Goal: Task Accomplishment & Management: Use online tool/utility

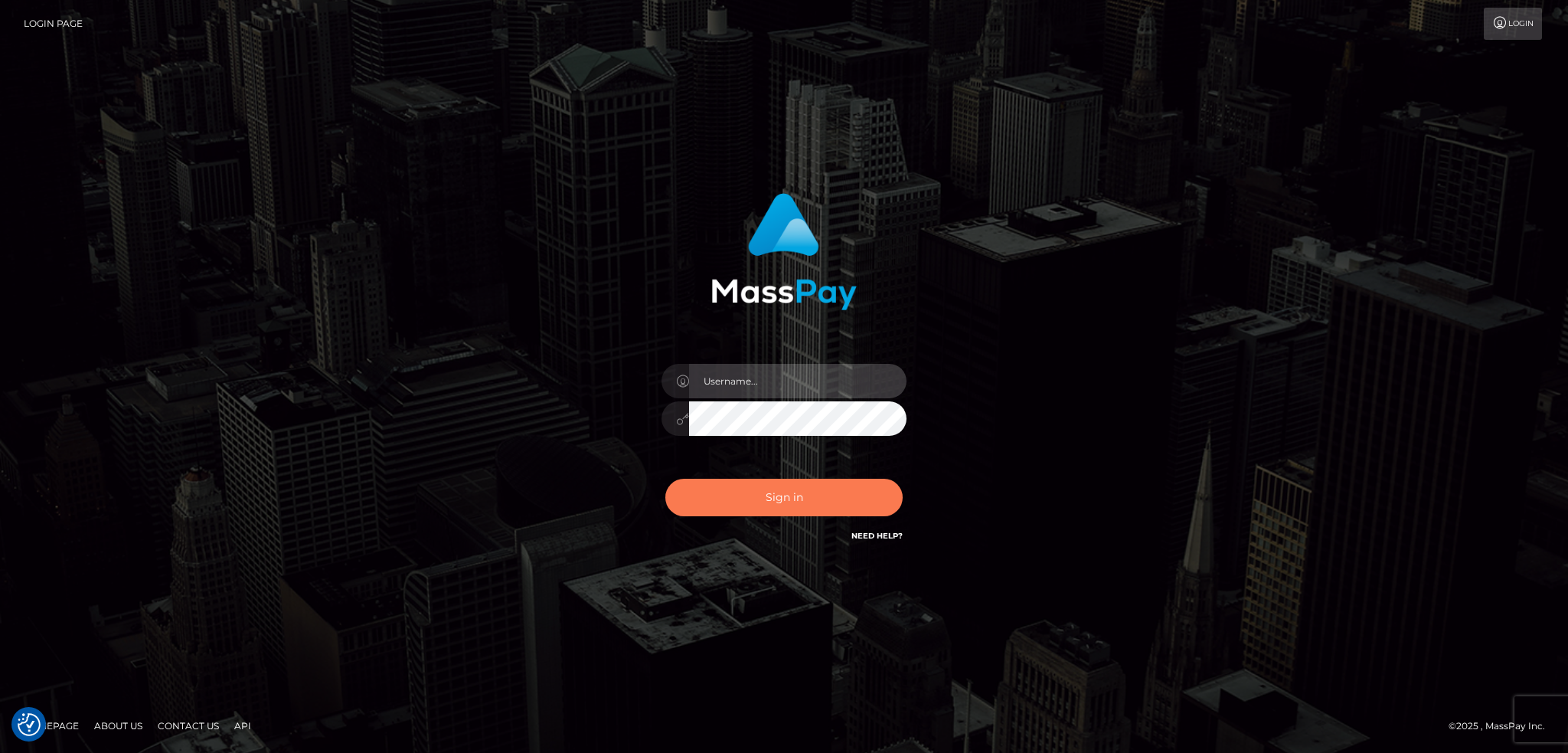
type input "alexstef"
click at [778, 491] on button "Sign in" at bounding box center [784, 497] width 237 height 37
type input "alexstef"
click at [767, 498] on button "Sign in" at bounding box center [784, 497] width 237 height 37
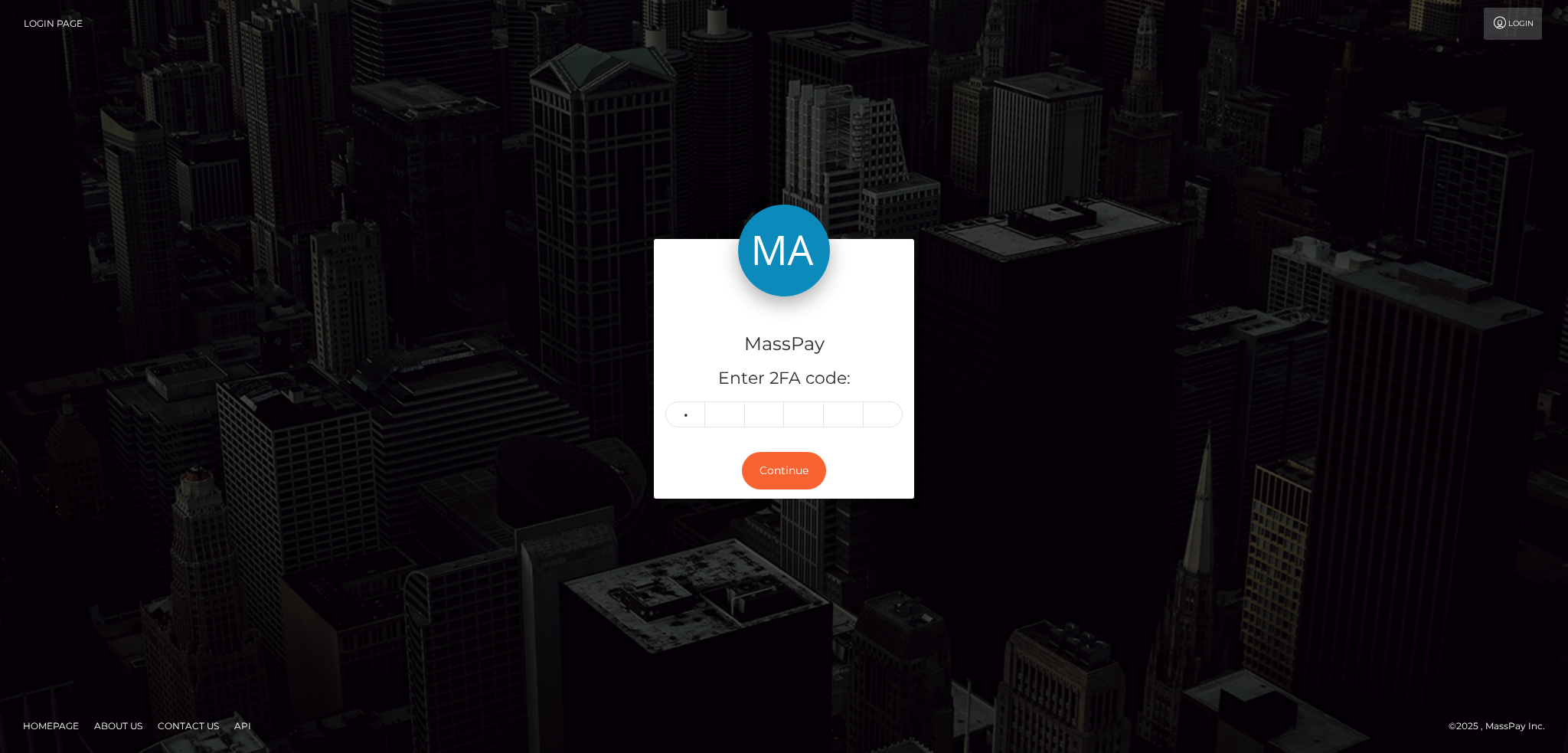
type input "5"
type input "9"
type input "1"
type input "9"
type input "2"
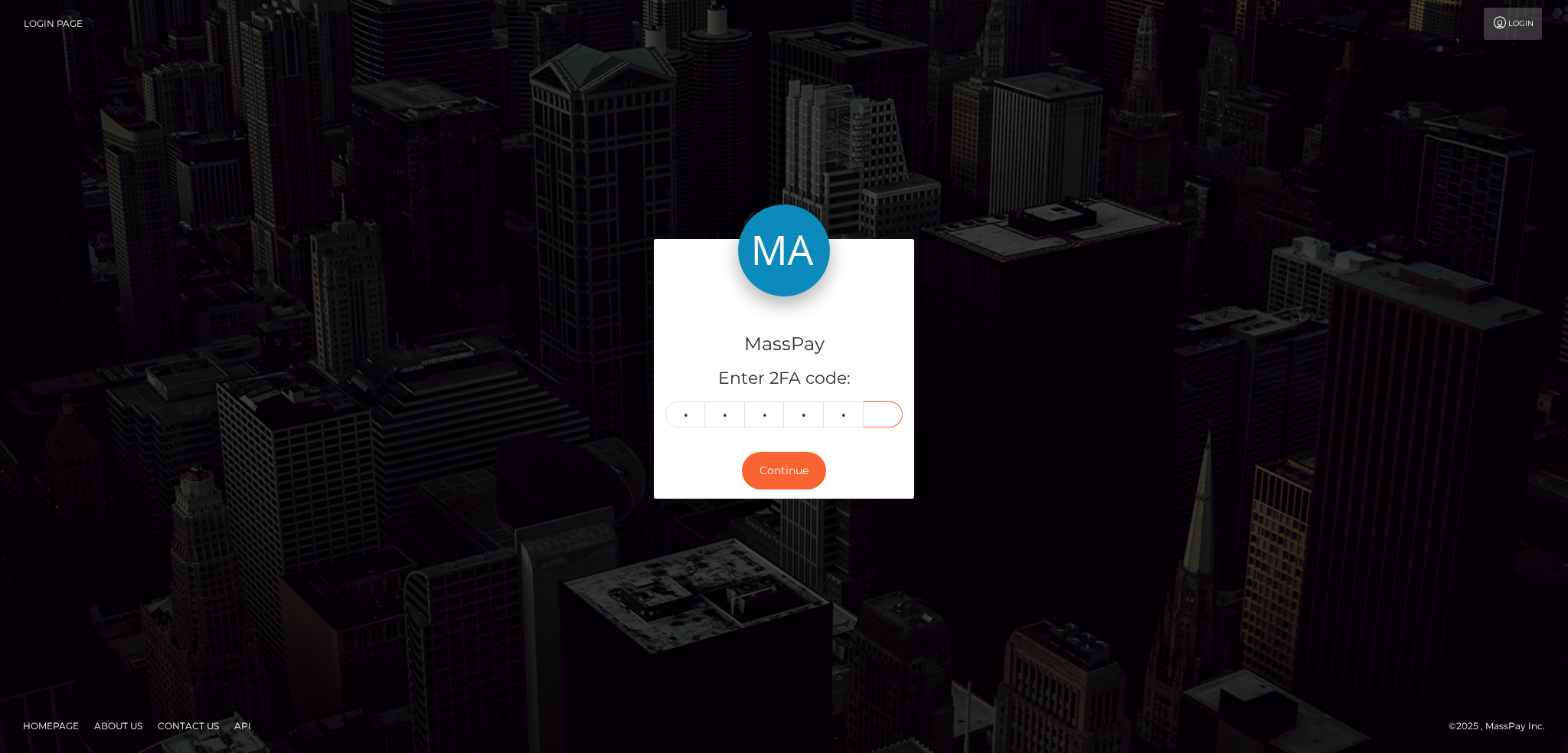
type input "2"
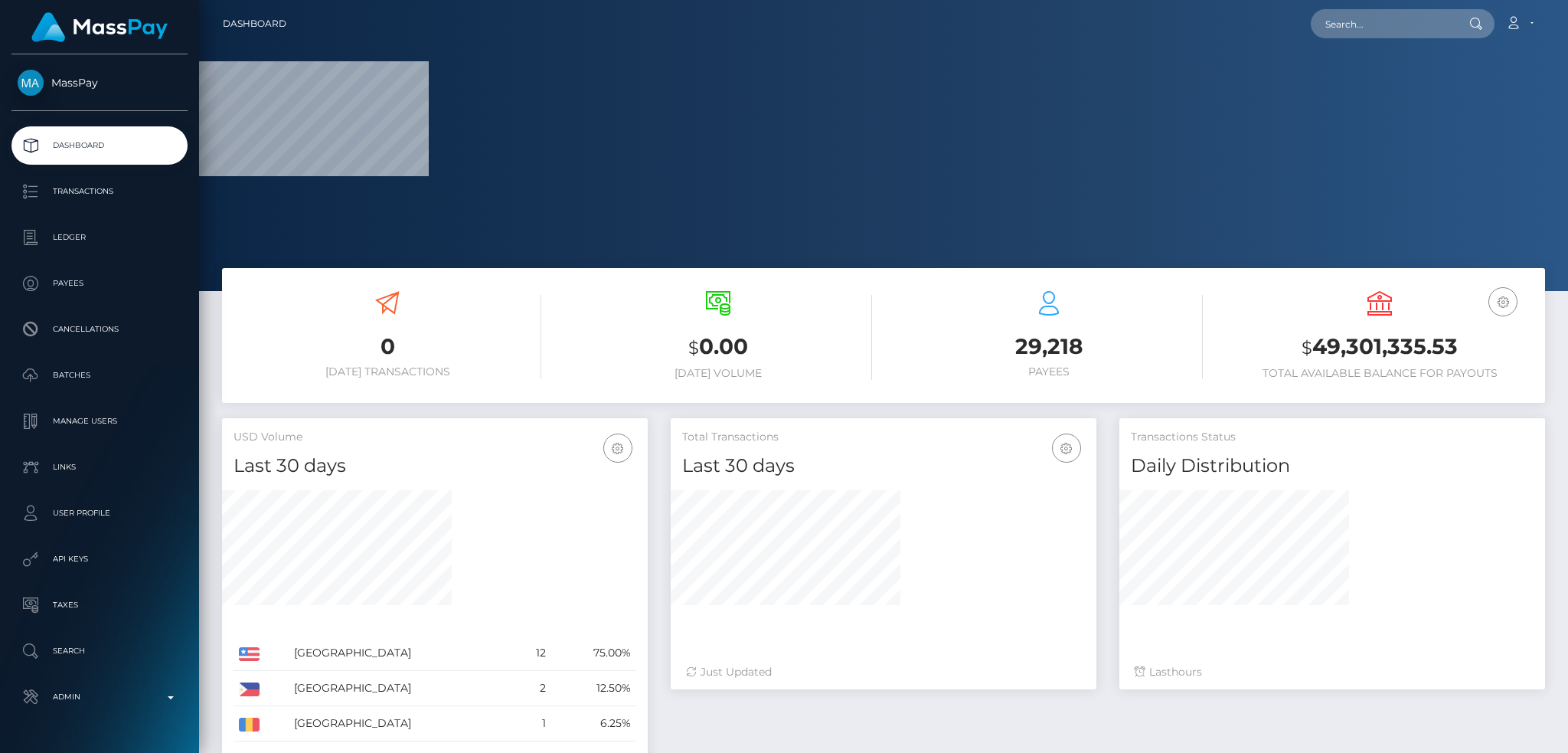
click at [1334, 41] on nav "Dashboard Loading... Loading... Account Edit Profile" at bounding box center [884, 23] width 1370 height 48
click at [1338, 30] on input "text" at bounding box center [1382, 23] width 144 height 29
paste input "MSP367767b192d797d"
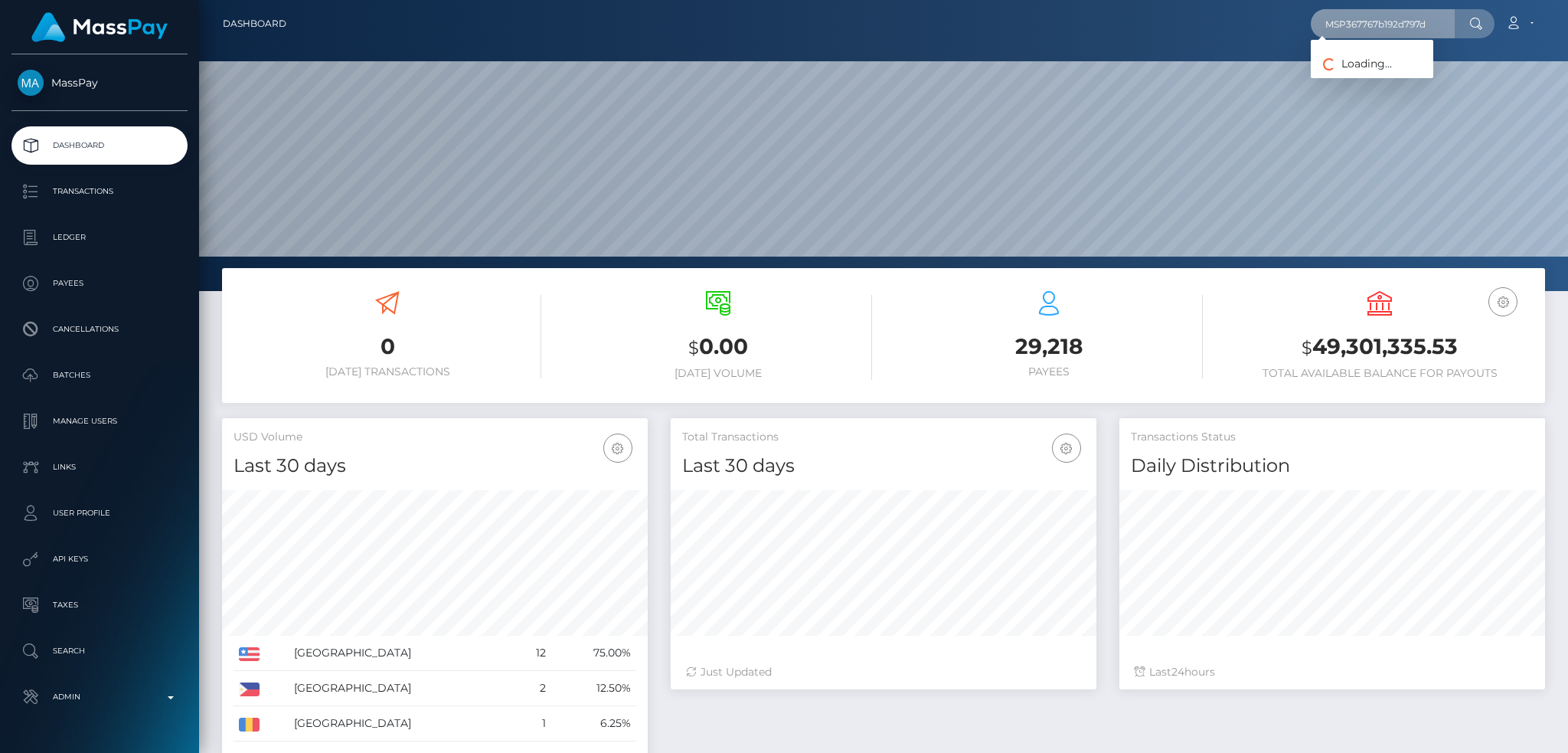
scroll to position [272, 425]
click at [1379, 19] on input "MSP367767b192d797d" at bounding box center [1382, 23] width 144 height 29
paste input "poact_k0cuBhz9EJep"
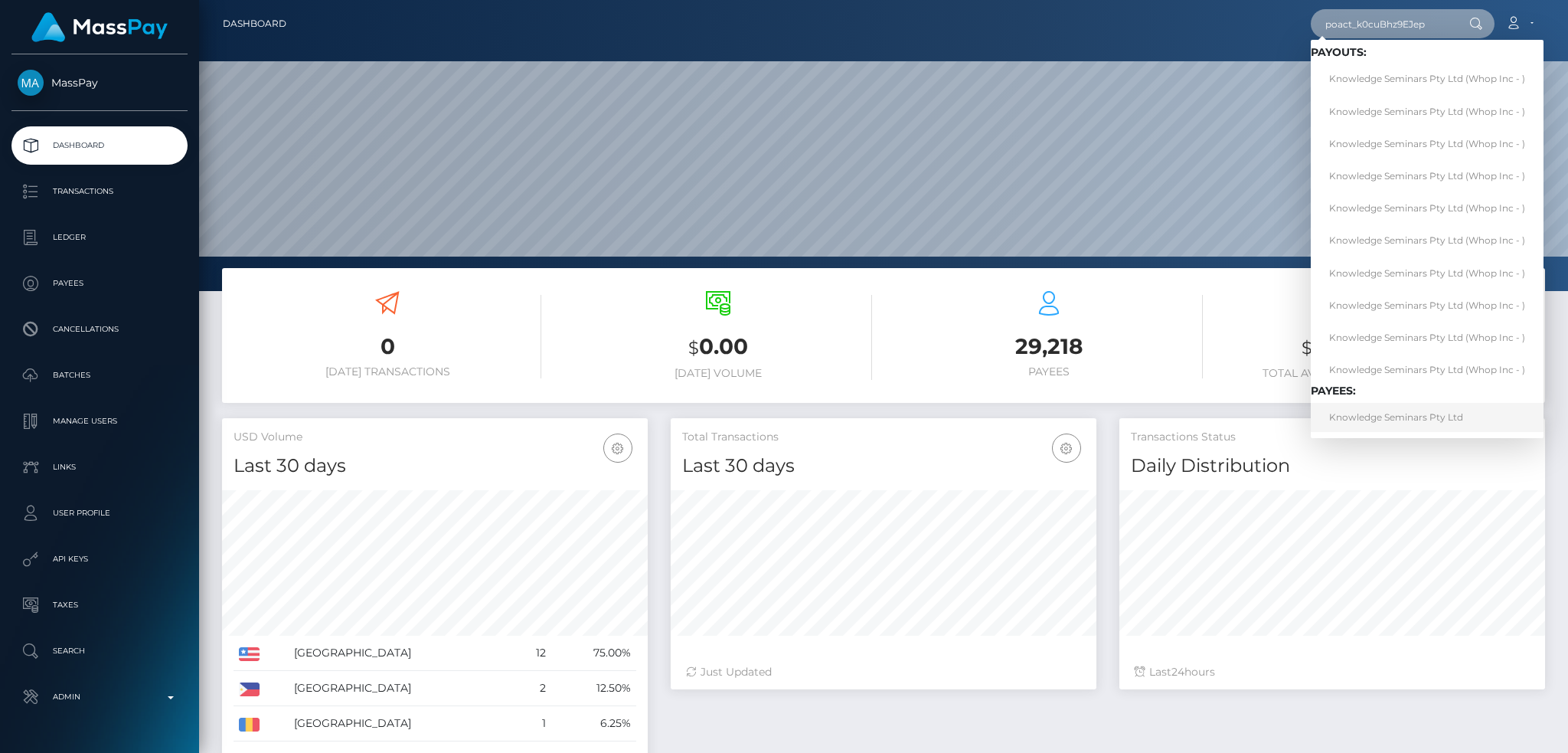
type input "poact_k0cuBhz9EJep"
click at [1442, 420] on link "Knowledge Seminars Pty Ltd" at bounding box center [1427, 416] width 233 height 28
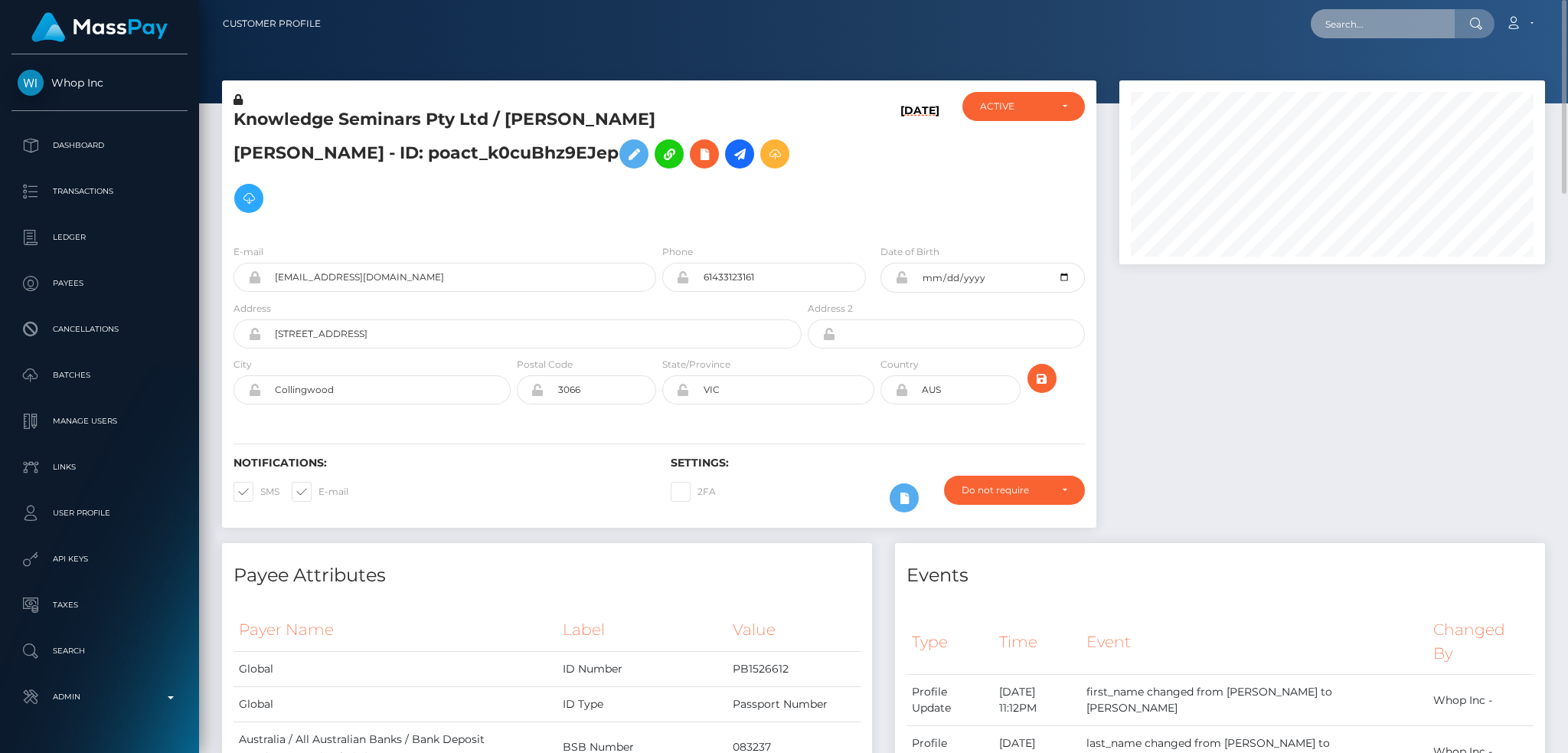
click at [1382, 25] on input "text" at bounding box center [1382, 23] width 144 height 29
paste input "wdrl_wOS8HjPYWgjMT"
type input "wdrl_wOS8HjPYWgjMT"
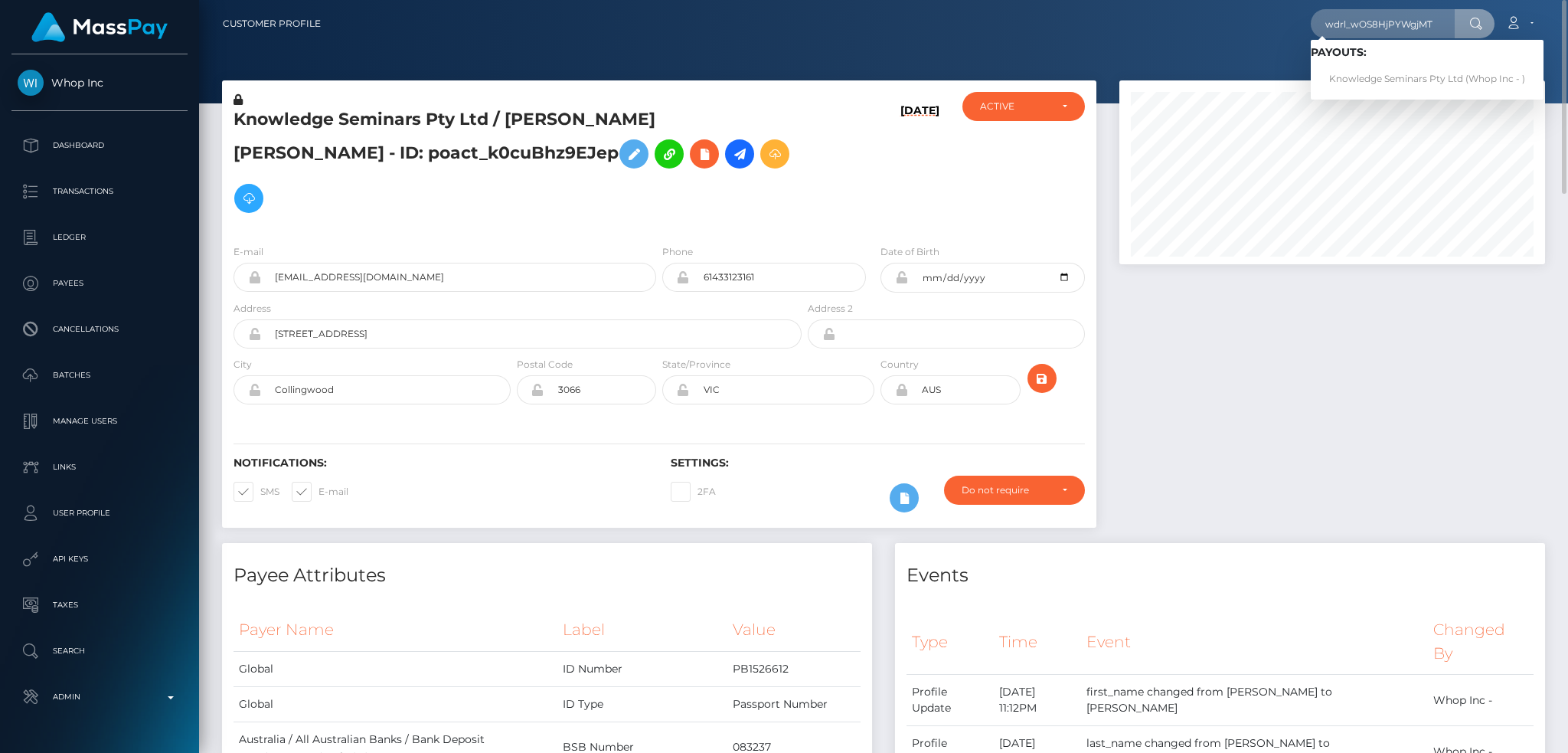
click at [331, 115] on h5 "Knowledge Seminars Pty Ltd / [PERSON_NAME] [PERSON_NAME] - ID: poact_k0cuBhz9EJ…" at bounding box center [513, 164] width 560 height 112
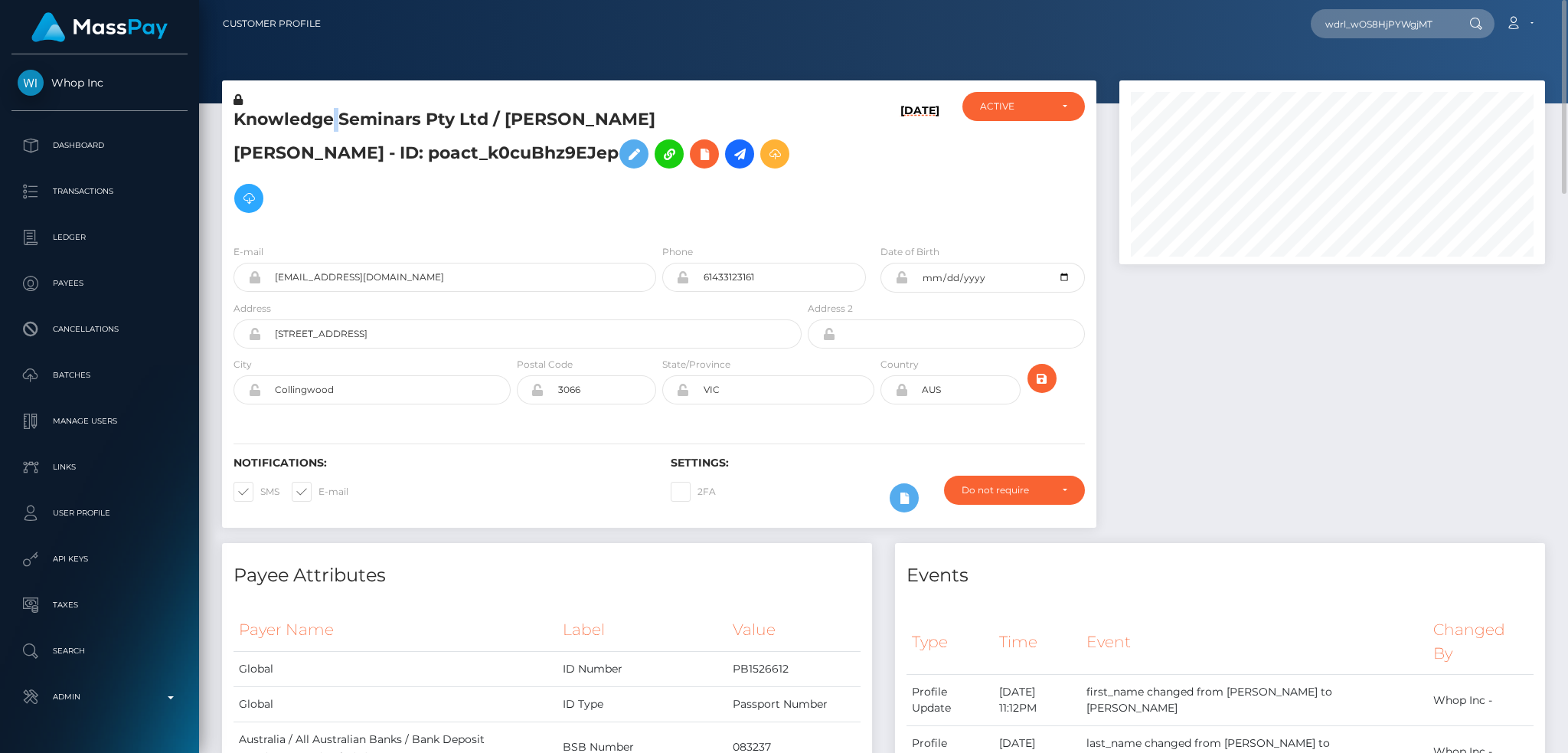
click at [331, 115] on h5 "Knowledge Seminars Pty Ltd / [PERSON_NAME] [PERSON_NAME] - ID: poact_k0cuBhz9EJ…" at bounding box center [513, 164] width 560 height 112
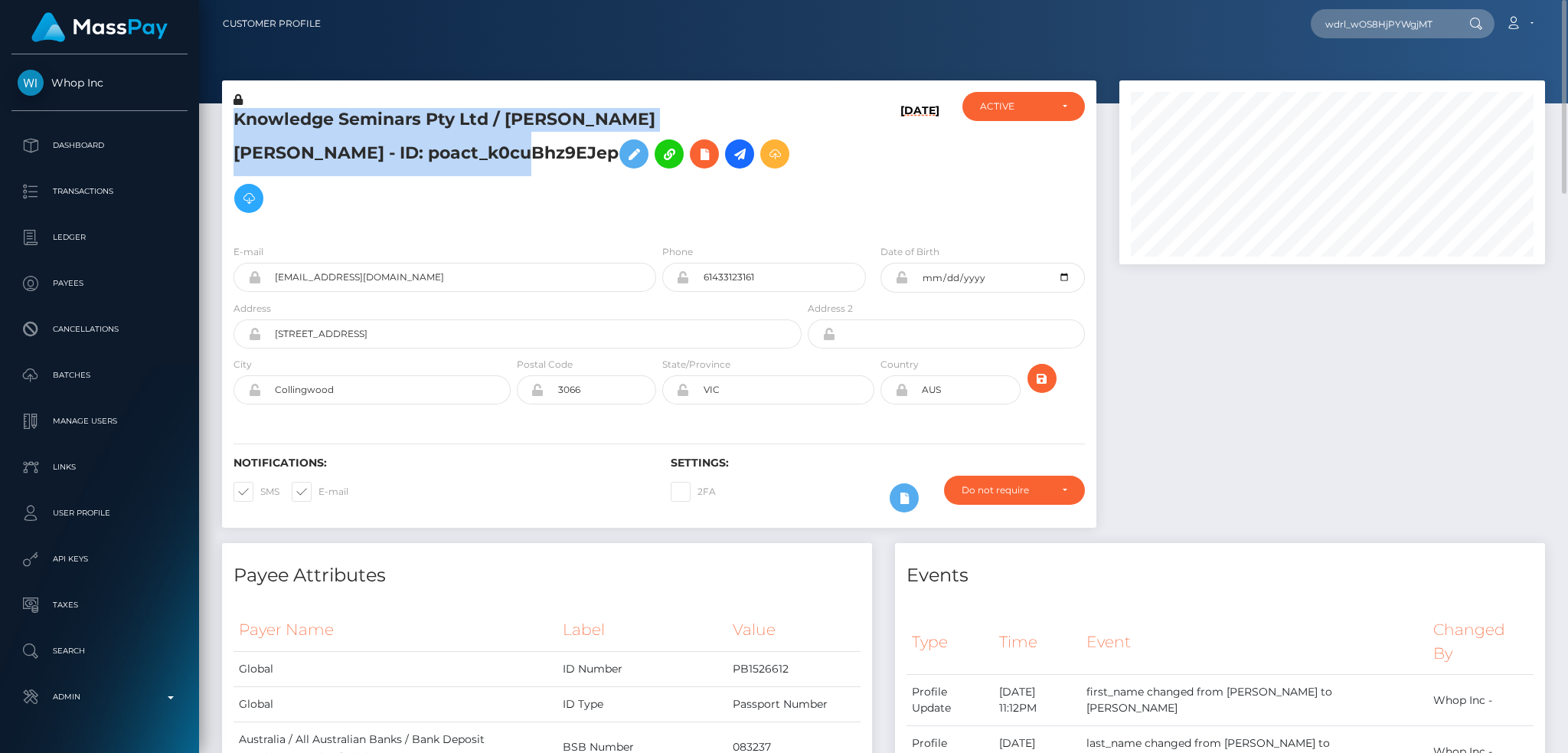
click at [331, 115] on h5 "Knowledge Seminars Pty Ltd / [PERSON_NAME] [PERSON_NAME] - ID: poact_k0cuBhz9EJ…" at bounding box center [513, 164] width 560 height 112
copy h5 "Knowledge Seminars Pty Ltd / [PERSON_NAME] [PERSON_NAME] - ID: poact_k0cuBhz9EJ…"
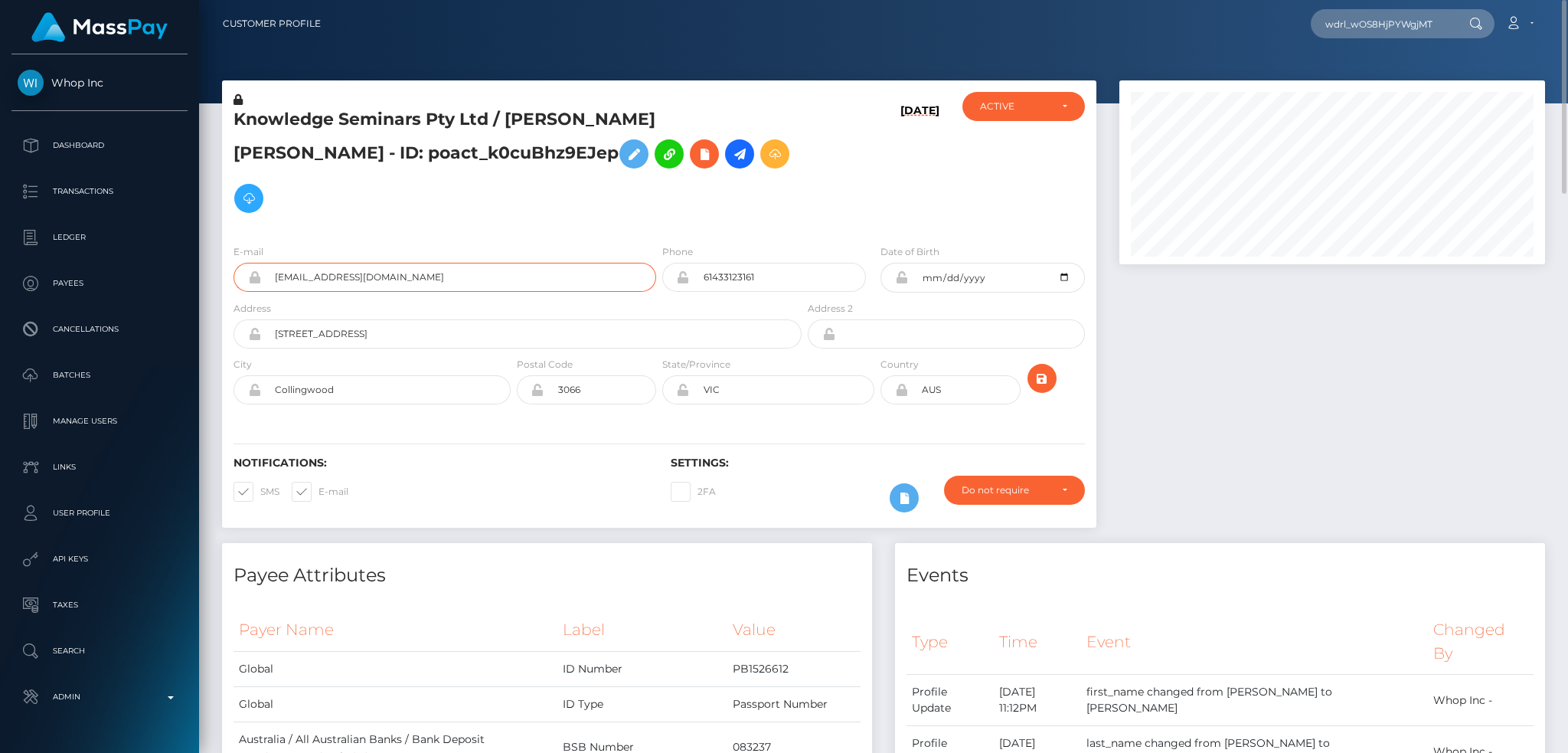
click at [543, 263] on input "[EMAIL_ADDRESS][DOMAIN_NAME]" at bounding box center [458, 277] width 395 height 29
click at [1383, 23] on input "wdrl_wOS8HjPYWgjMT" at bounding box center [1382, 23] width 144 height 29
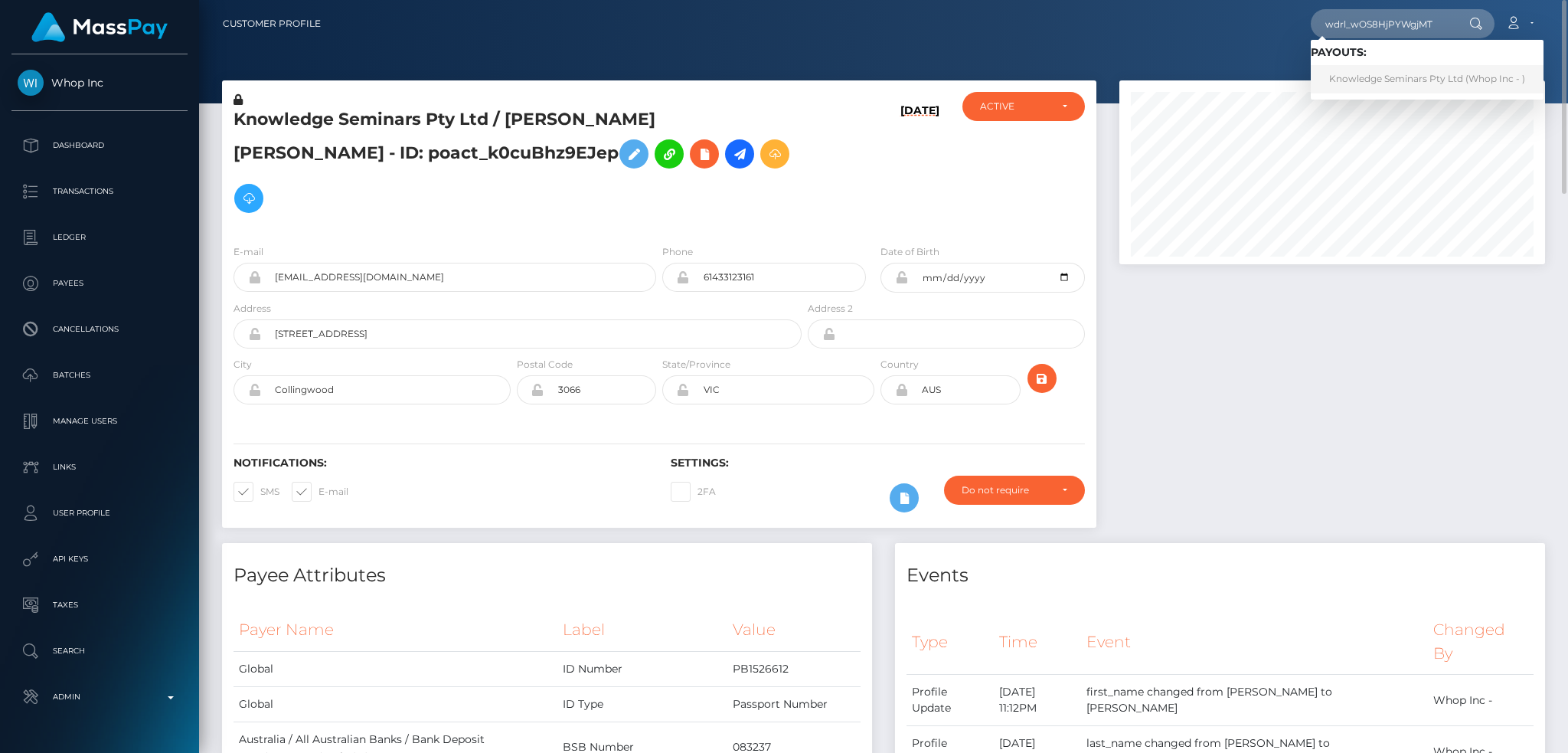
click at [1365, 83] on link "Knowledge Seminars Pty Ltd (Whop Inc - )" at bounding box center [1427, 79] width 233 height 28
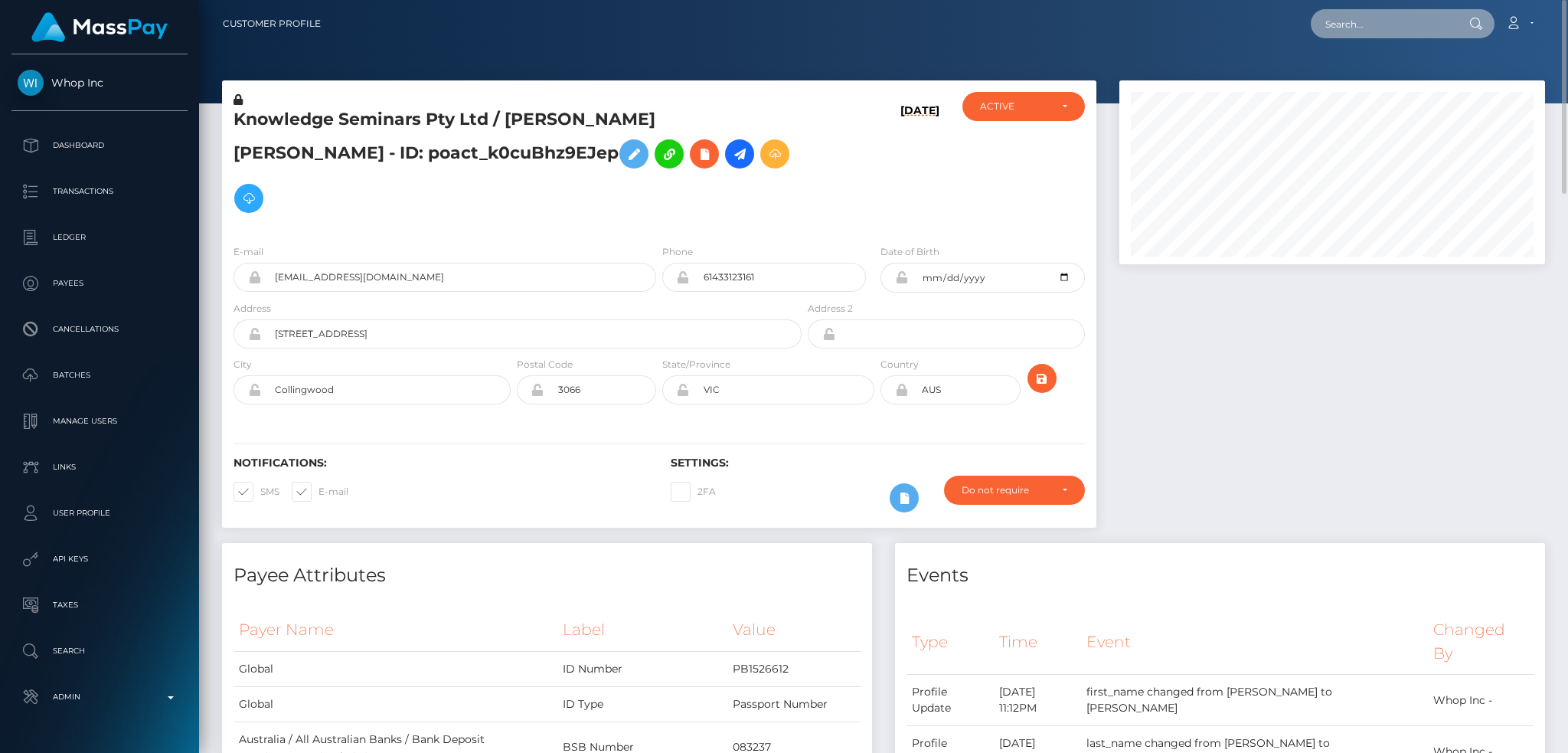
click at [1358, 20] on input "text" at bounding box center [1382, 23] width 144 height 29
paste input "wdrl_E6Z7D5cxIvo3g"
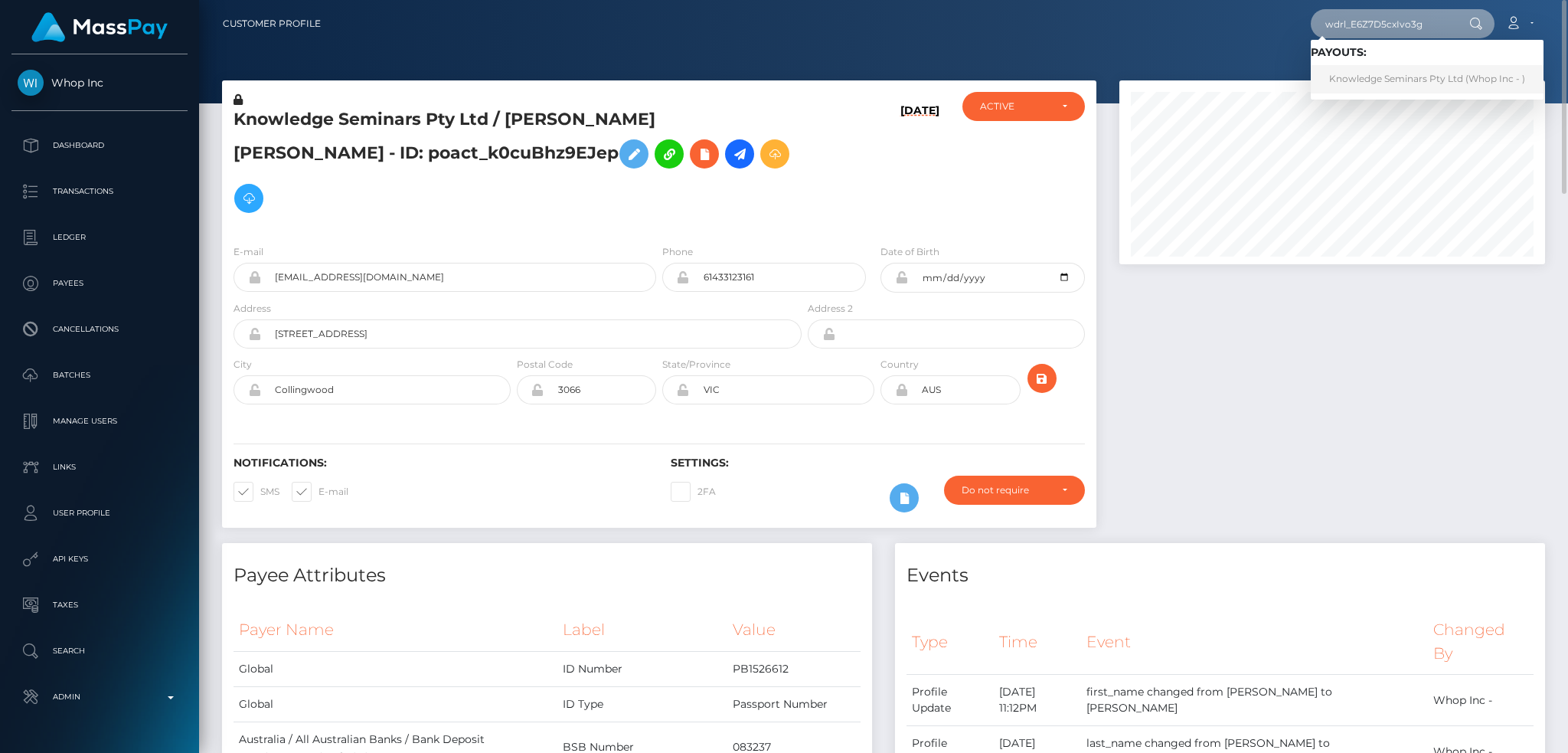
type input "wdrl_E6Z7D5cxIvo3g"
click at [1379, 90] on link "Knowledge Seminars Pty Ltd (Whop Inc - )" at bounding box center [1427, 79] width 233 height 28
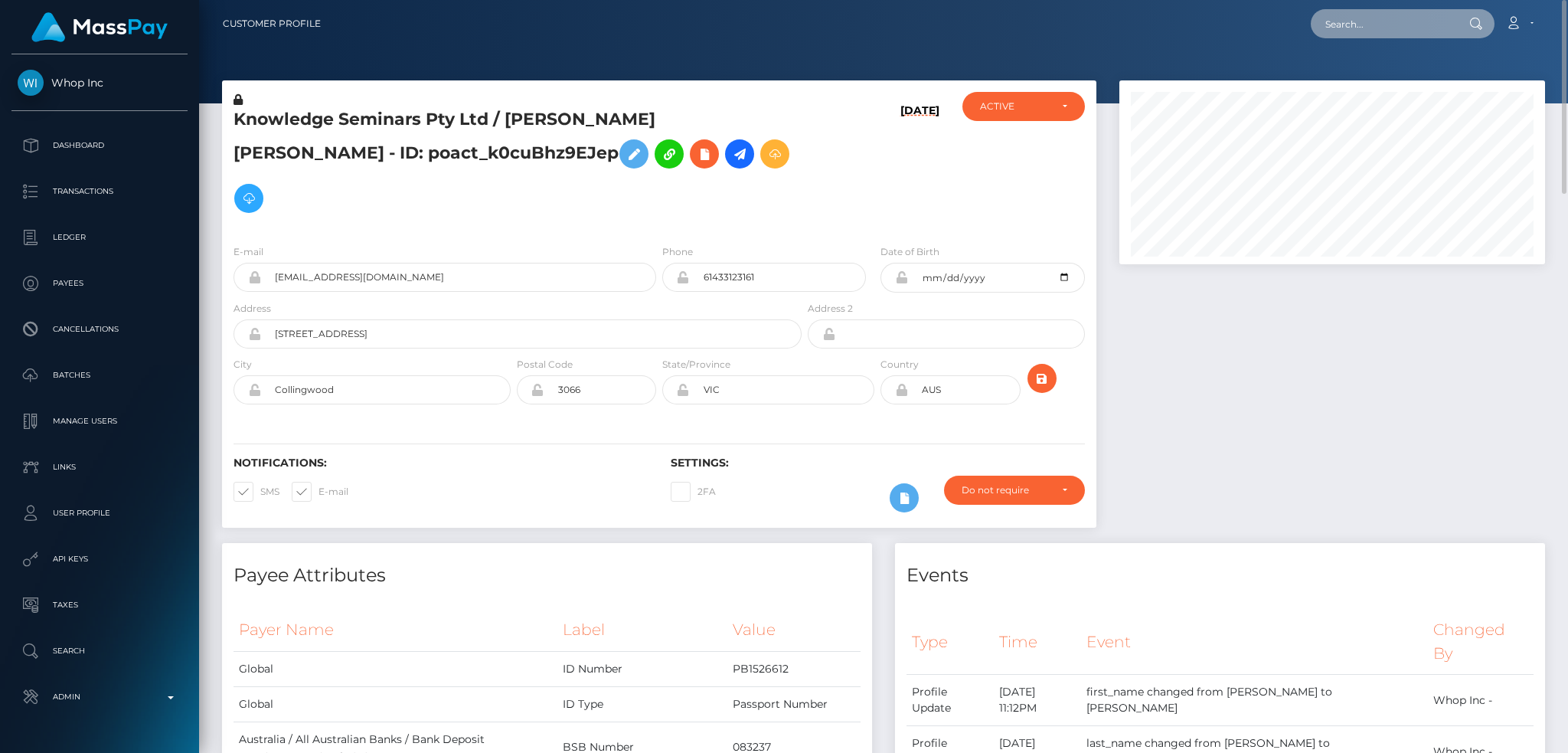
click at [1369, 19] on input "text" at bounding box center [1382, 23] width 144 height 29
paste input "wdrl_wOS8HjPYWgjMT"
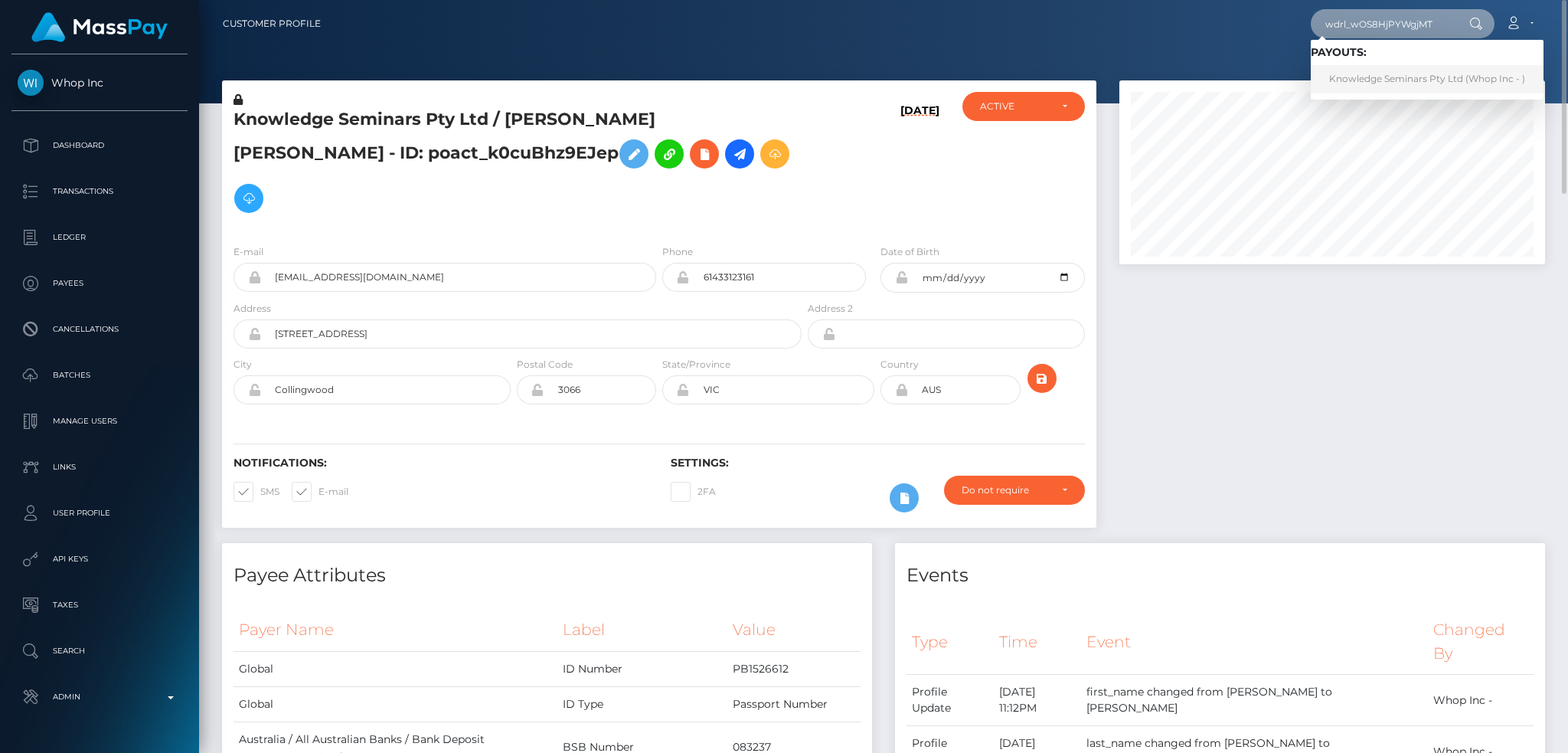
type input "wdrl_wOS8HjPYWgjMT"
click at [1393, 76] on link "Knowledge Seminars Pty Ltd (Whop Inc - )" at bounding box center [1427, 79] width 233 height 28
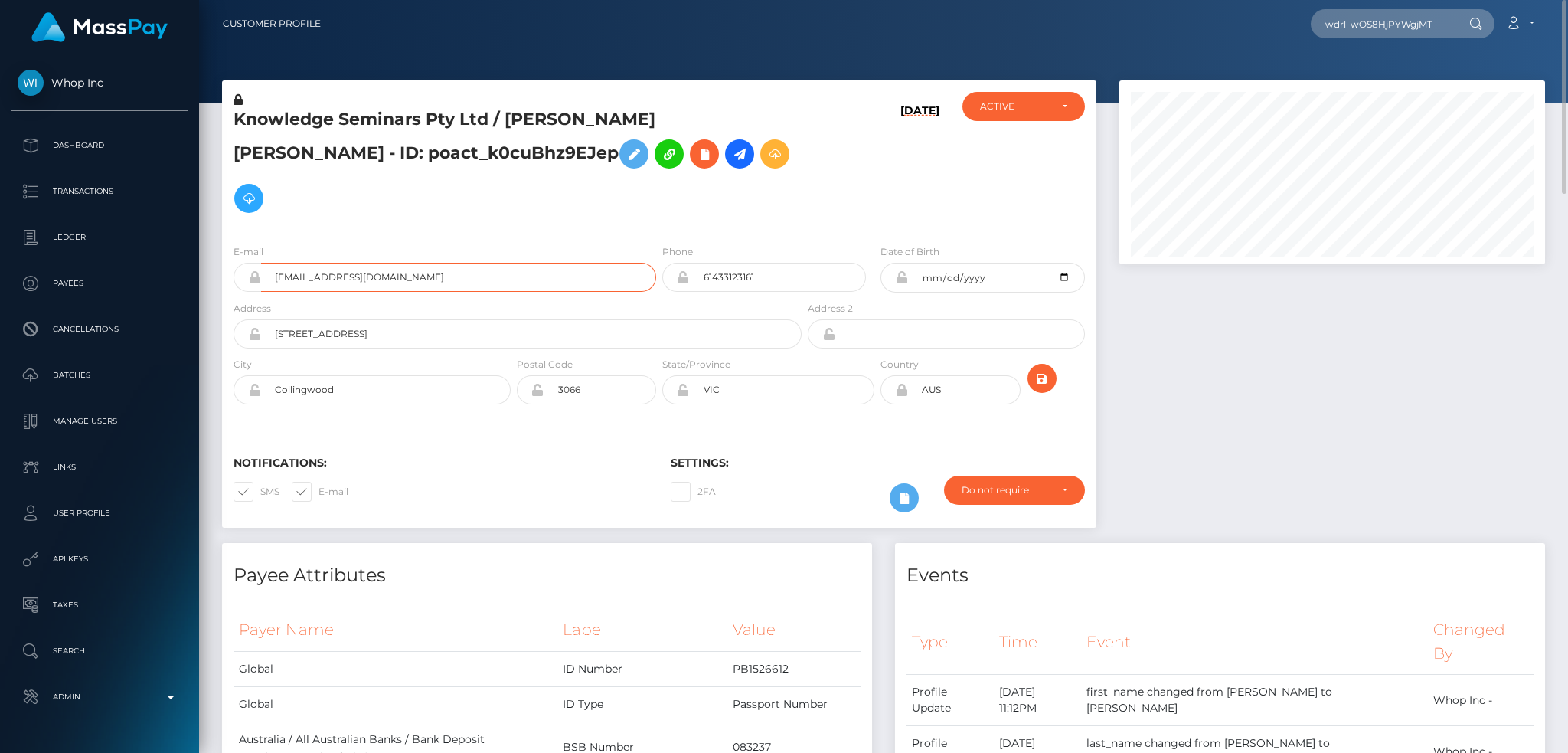
click at [595, 263] on input "[EMAIL_ADDRESS][DOMAIN_NAME]" at bounding box center [458, 277] width 395 height 29
click at [788, 179] on div "Knowledge Seminars Pty Ltd / [PERSON_NAME] [PERSON_NAME] - ID: poact_k0cuBhz9EJ…" at bounding box center [513, 161] width 583 height 140
click at [1405, 23] on input "text" at bounding box center [1382, 23] width 144 height 29
paste input "poact_pcc5NrY9I6f1"
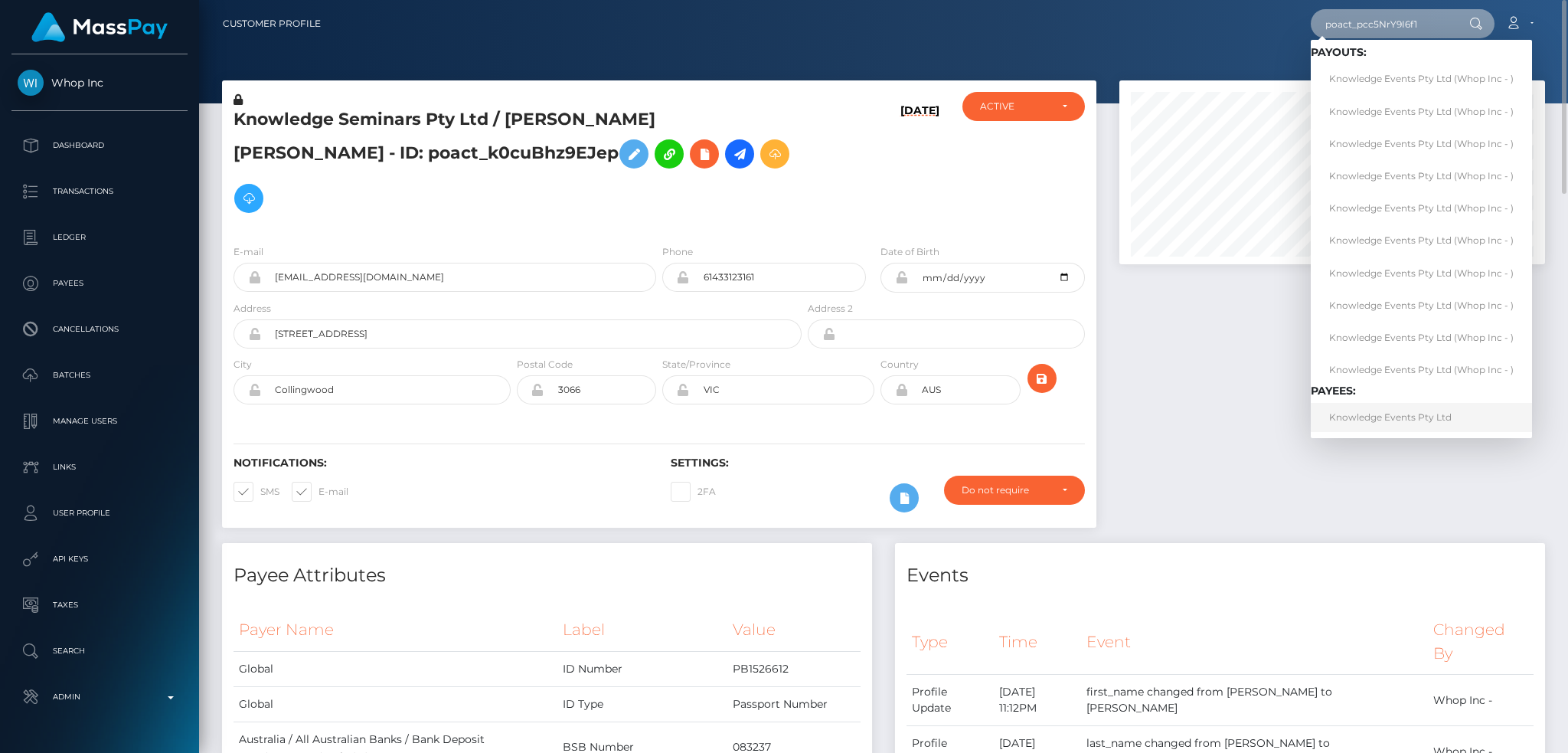
type input "poact_pcc5NrY9I6f1"
click at [1377, 418] on link "Knowledge Events Pty Ltd" at bounding box center [1421, 416] width 222 height 28
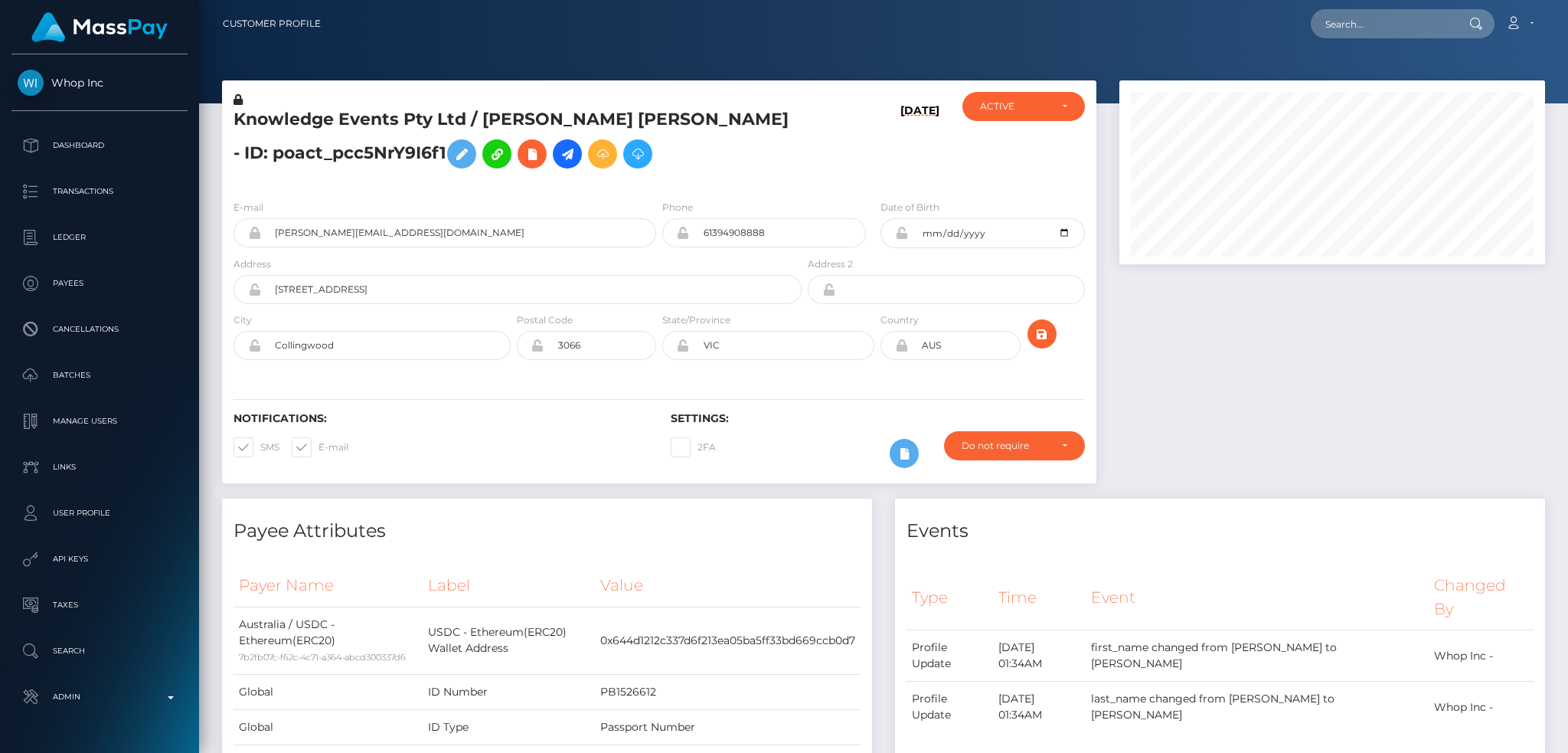
scroll to position [184, 425]
click at [353, 122] on h5 "Knowledge Events Pty Ltd / REID MICHAEL BATES - ID: poact_pcc5NrY9I6f1" at bounding box center [513, 143] width 560 height 68
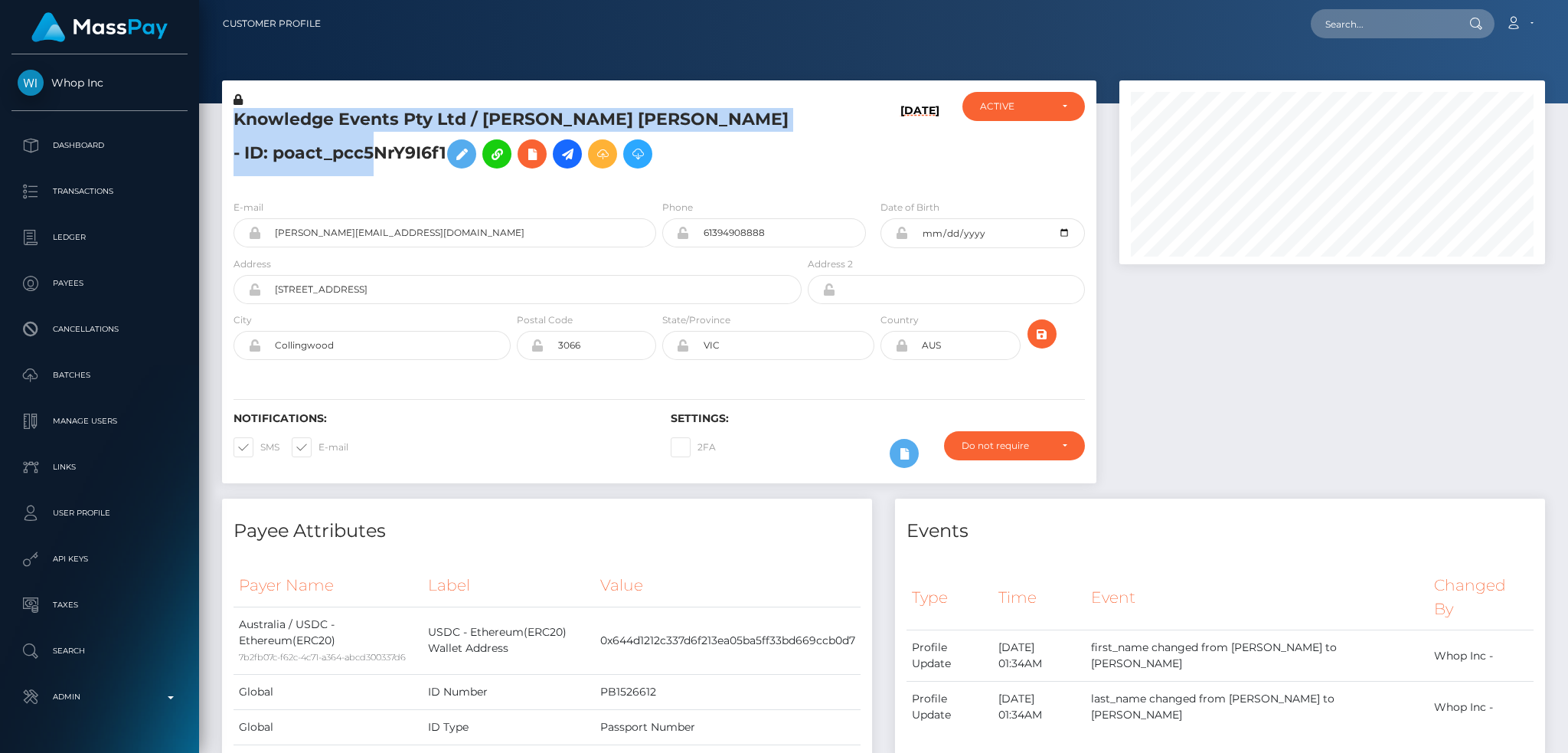
click at [353, 122] on h5 "Knowledge Events Pty Ltd / REID MICHAEL BATES - ID: poact_pcc5NrY9I6f1" at bounding box center [513, 143] width 560 height 68
copy h5 "Knowledge Events Pty Ltd / REID MICHAEL BATES - ID: poact_pcc5NrY9I6f1"
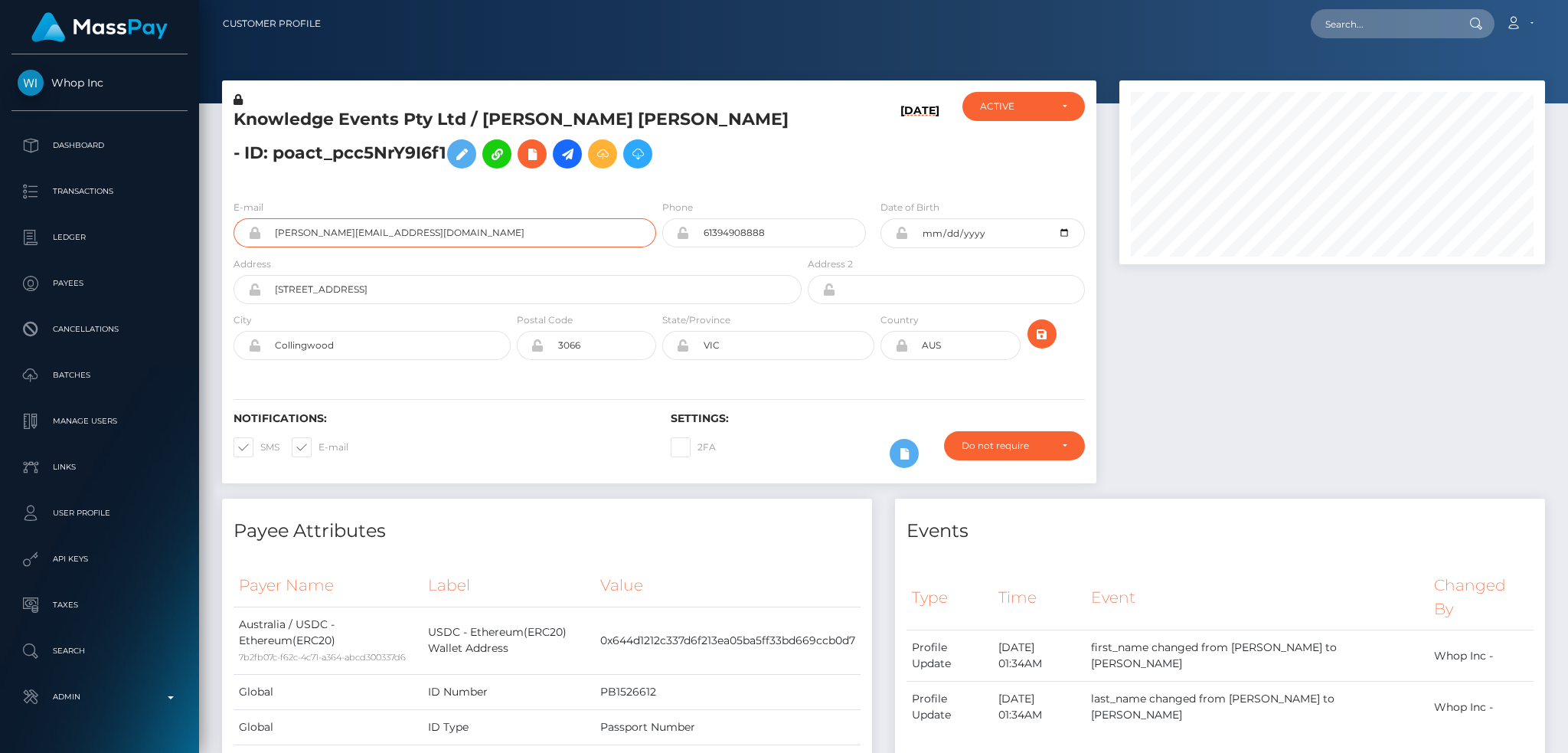
click at [455, 219] on input "reid@knowledgesource.com.au" at bounding box center [458, 232] width 395 height 29
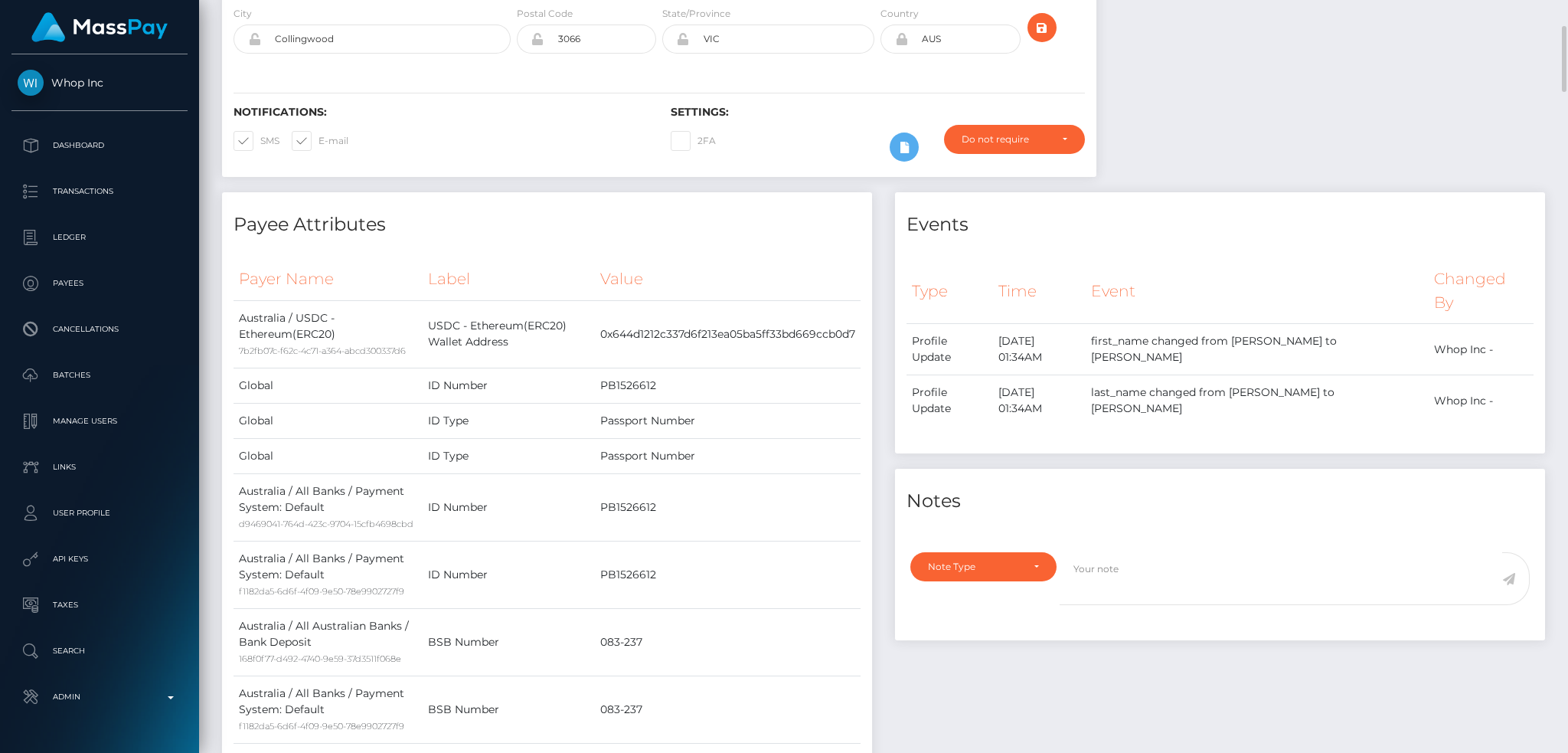
scroll to position [0, 0]
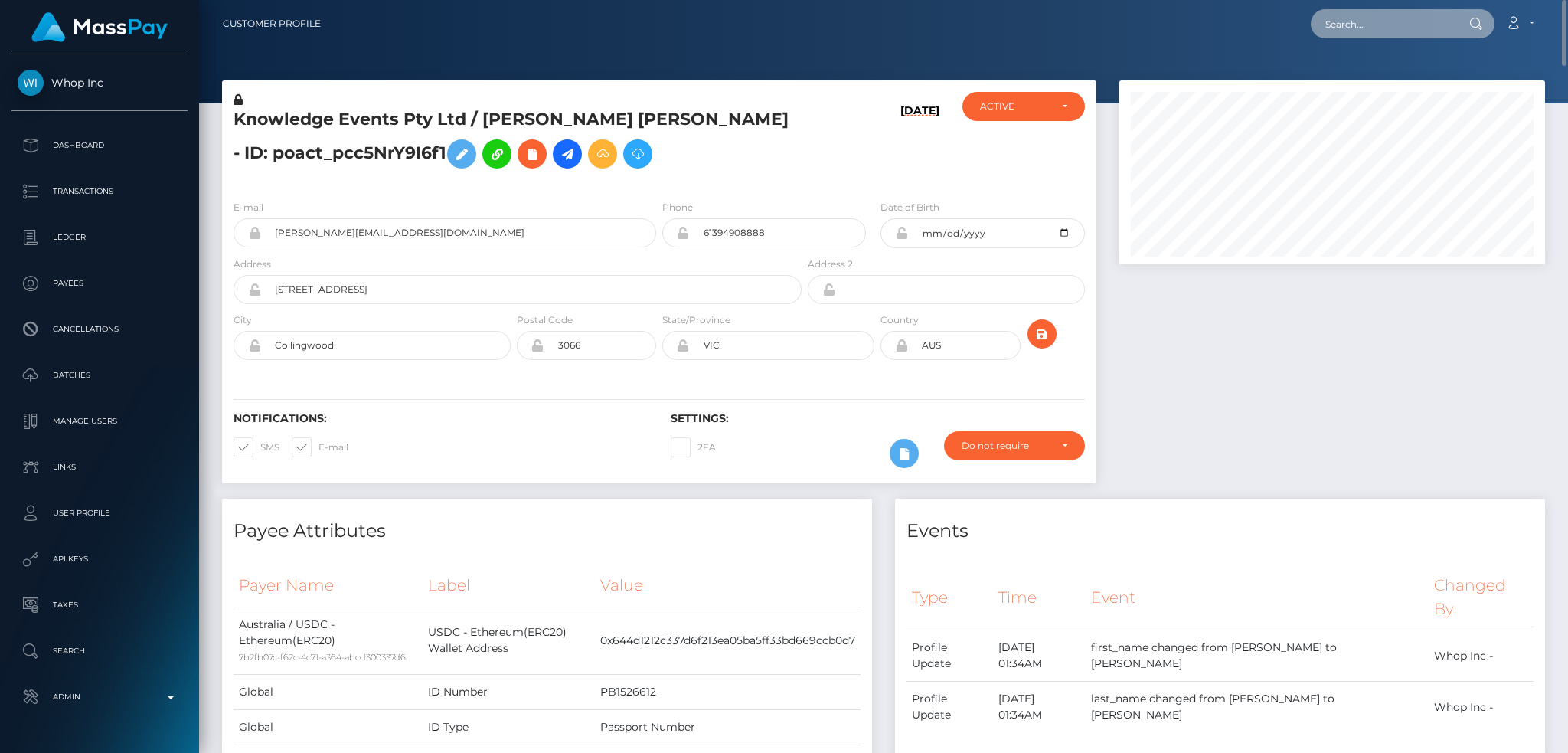
click at [1389, 32] on input "text" at bounding box center [1382, 23] width 144 height 29
paste input "poact_k0cuBhz9EJep"
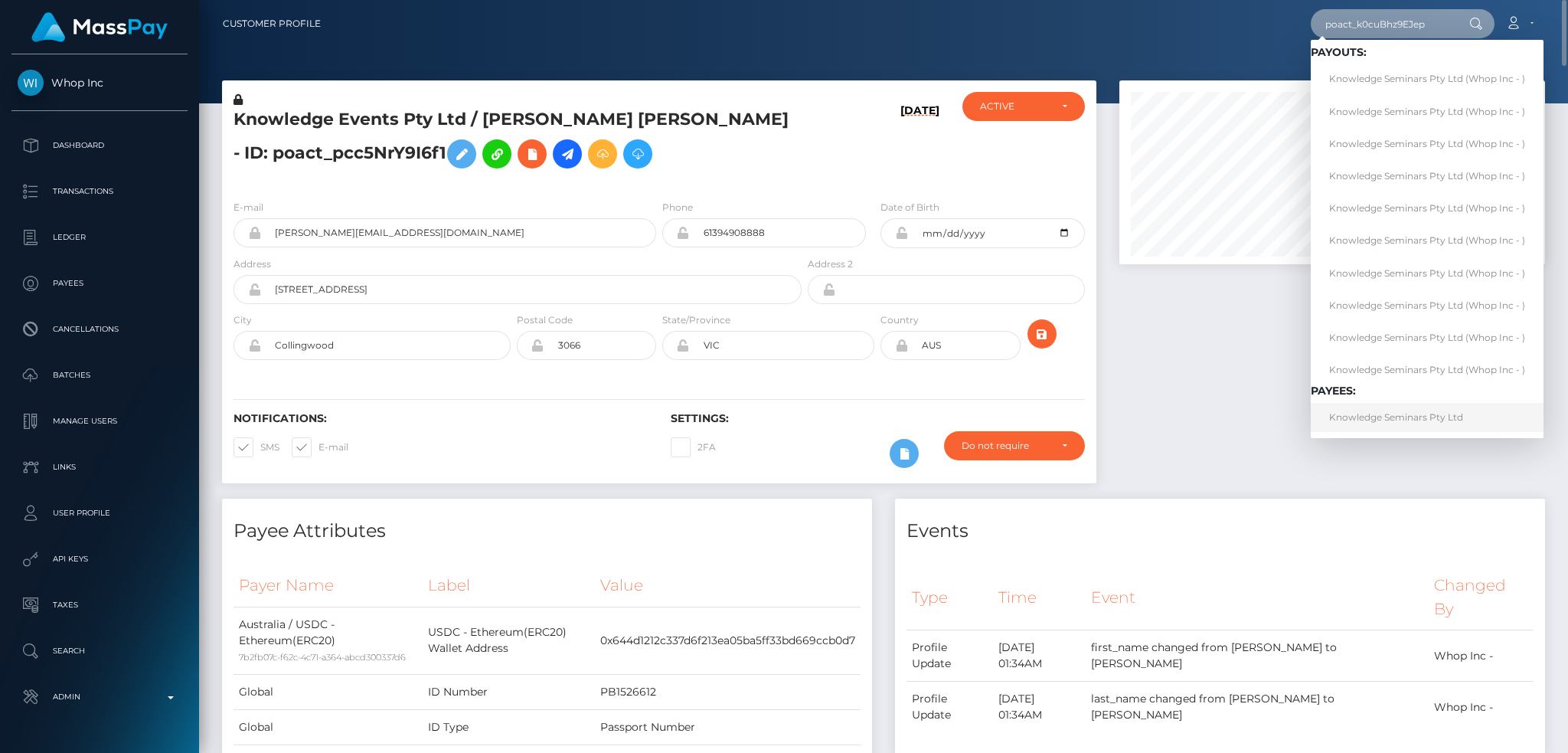
type input "poact_k0cuBhz9EJep"
click at [1405, 419] on link "Knowledge Seminars Pty Ltd" at bounding box center [1427, 416] width 233 height 28
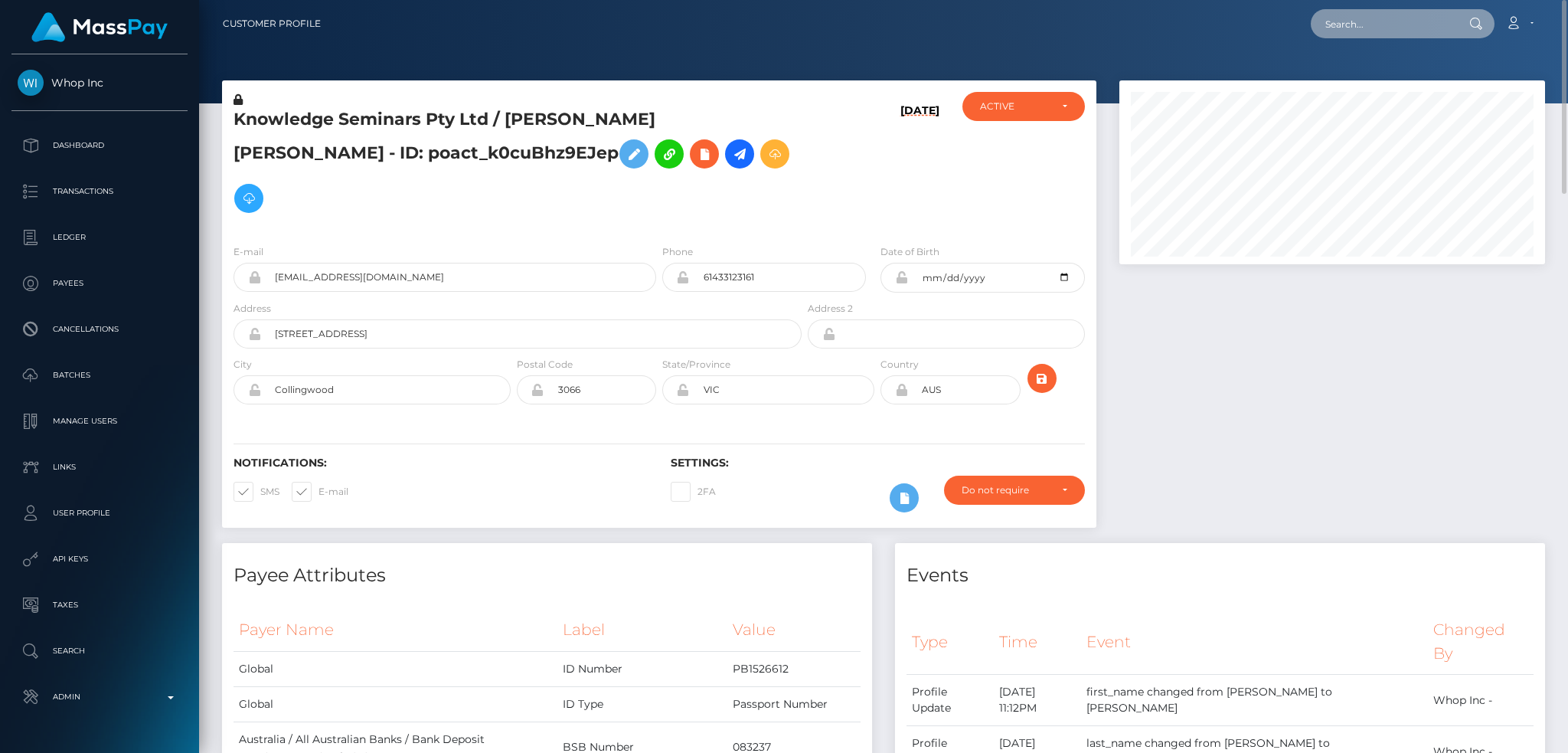
click at [1374, 25] on input "text" at bounding box center [1382, 23] width 144 height 29
paste input "wdrl_yDYdV0yojzNy6"
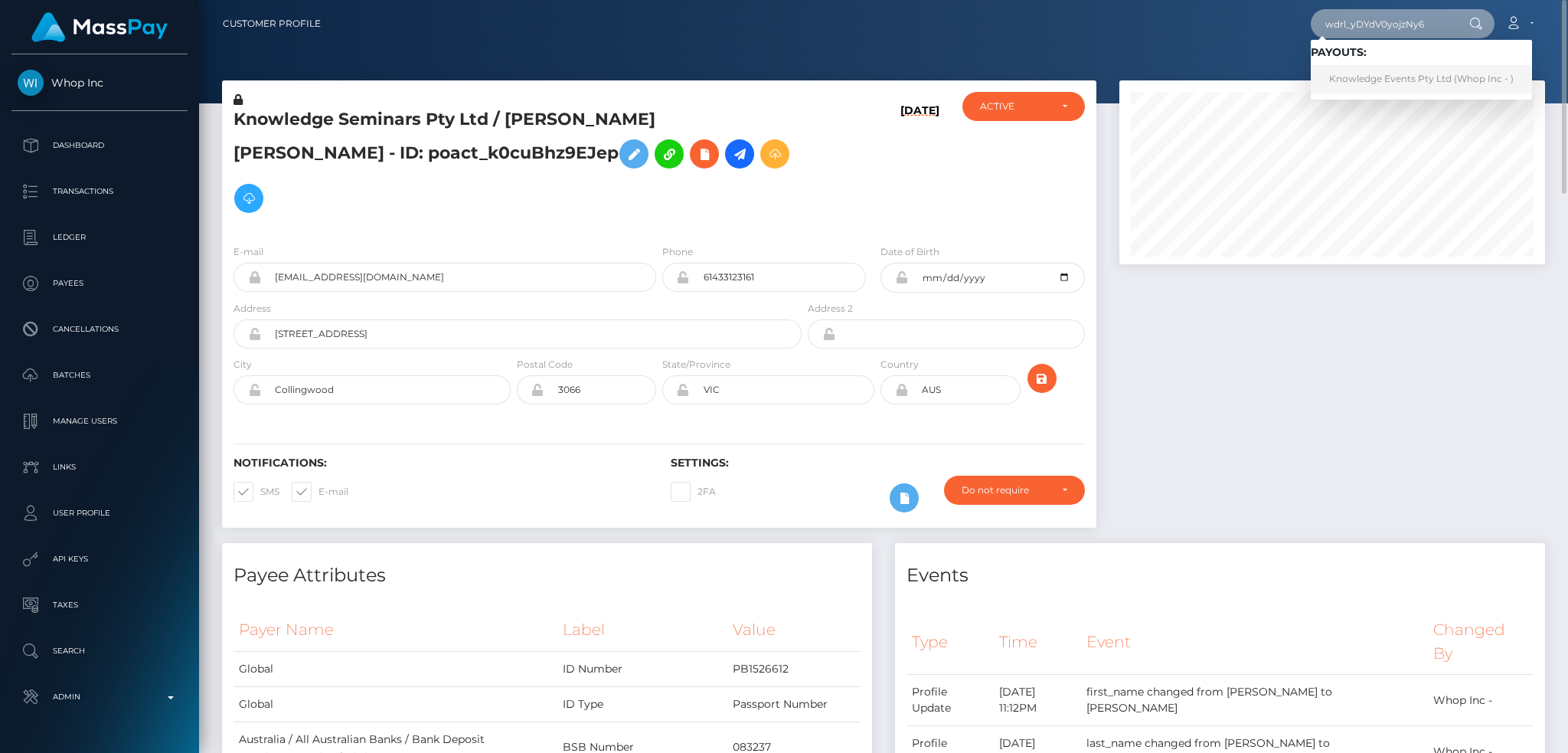
type input "wdrl_yDYdV0yojzNy6"
click at [1375, 76] on link "Knowledge Events Pty Ltd (Whop Inc - )" at bounding box center [1421, 79] width 222 height 28
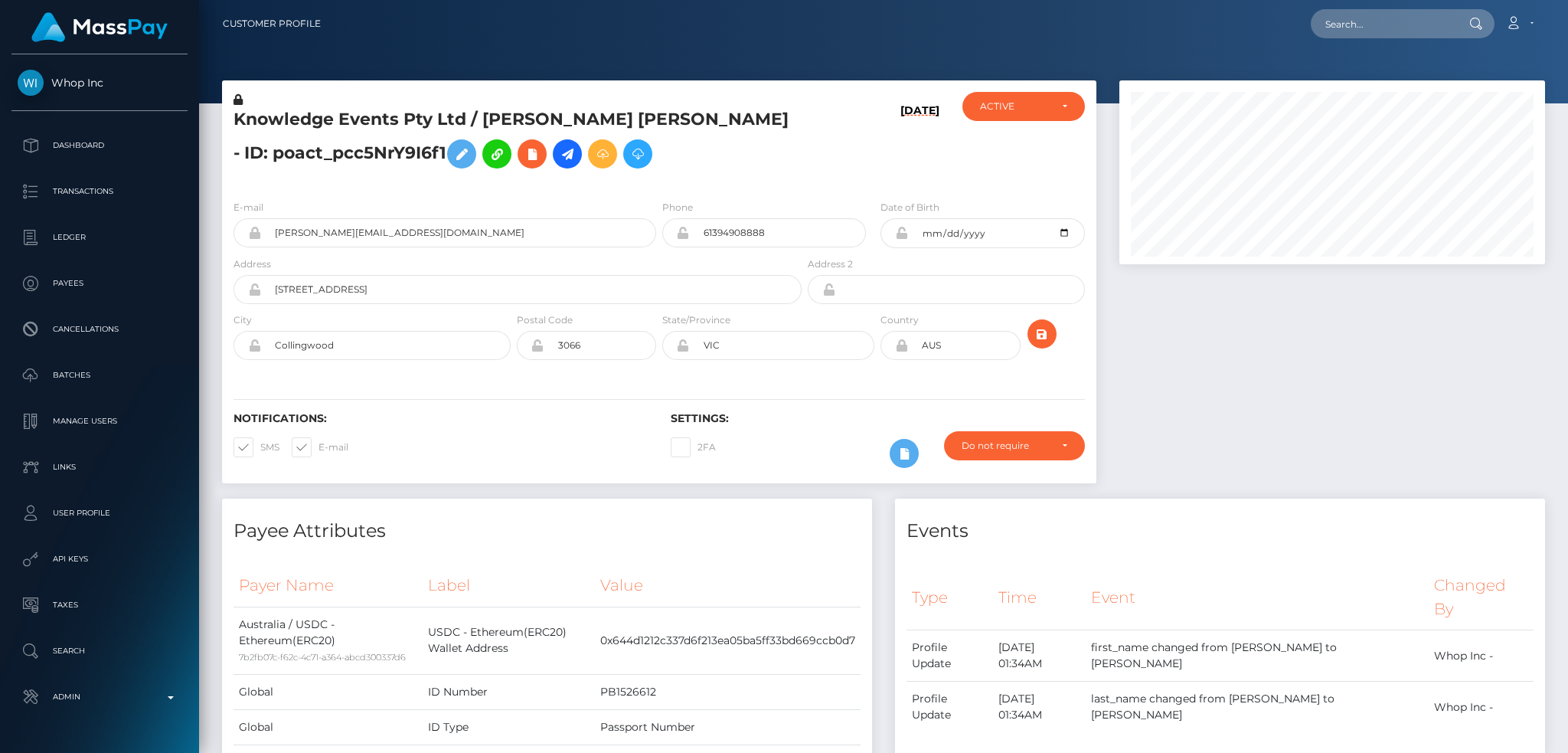
scroll to position [184, 425]
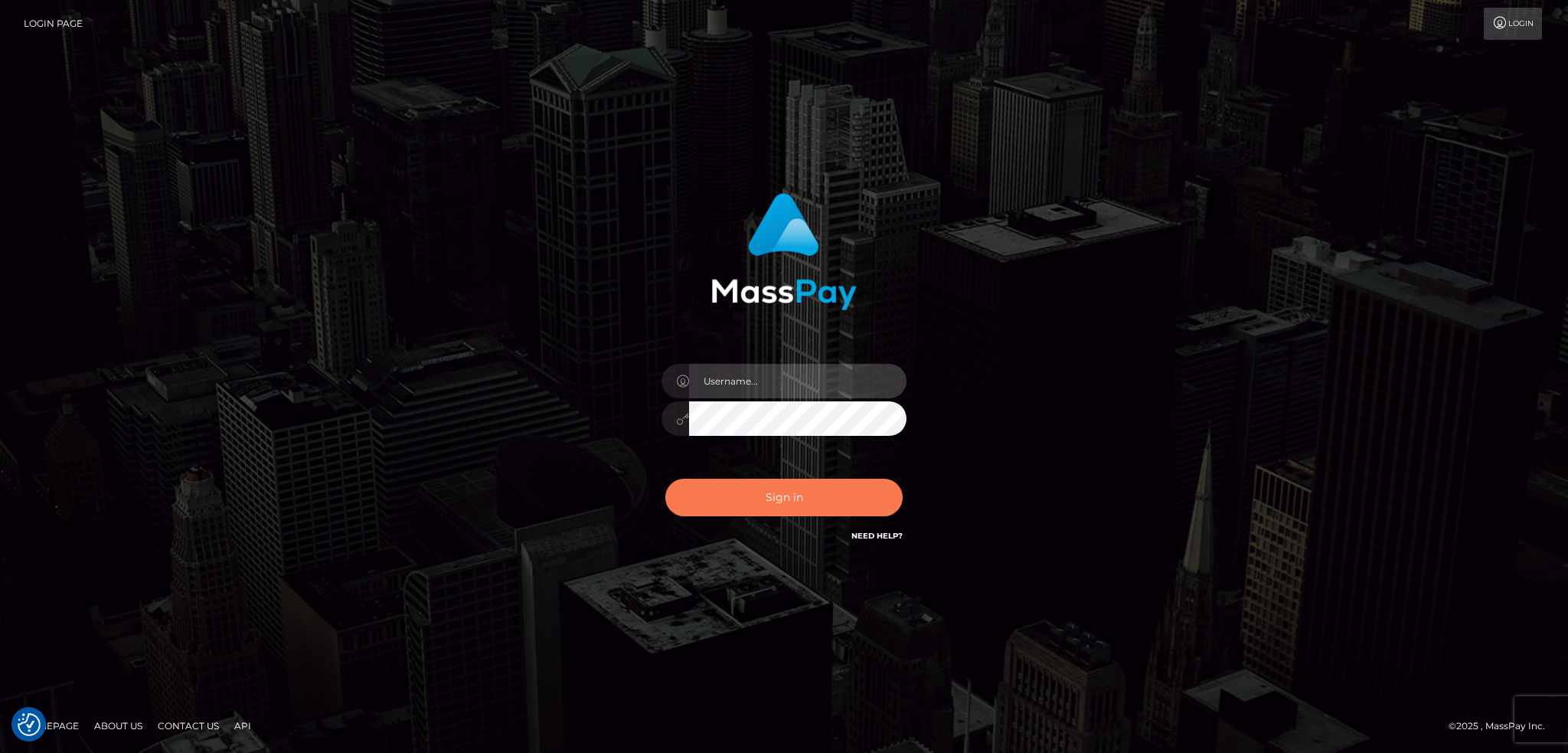
type input "alexstef"
click at [811, 492] on button "Sign in" at bounding box center [784, 497] width 237 height 37
type input "alexstef"
click at [805, 487] on button "Sign in" at bounding box center [784, 497] width 237 height 37
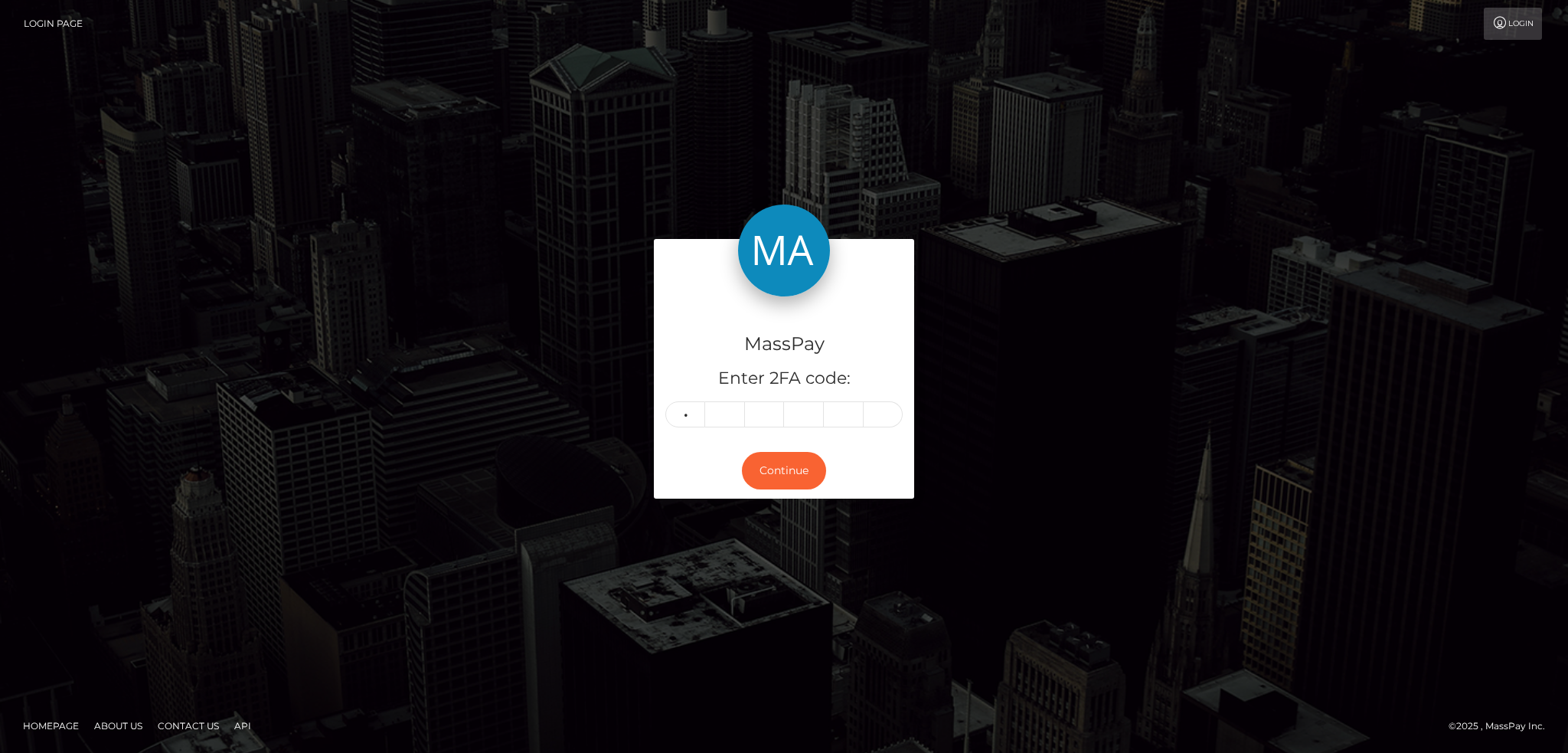
type input "8"
type input "6"
type input "7"
type input "0"
type input "3"
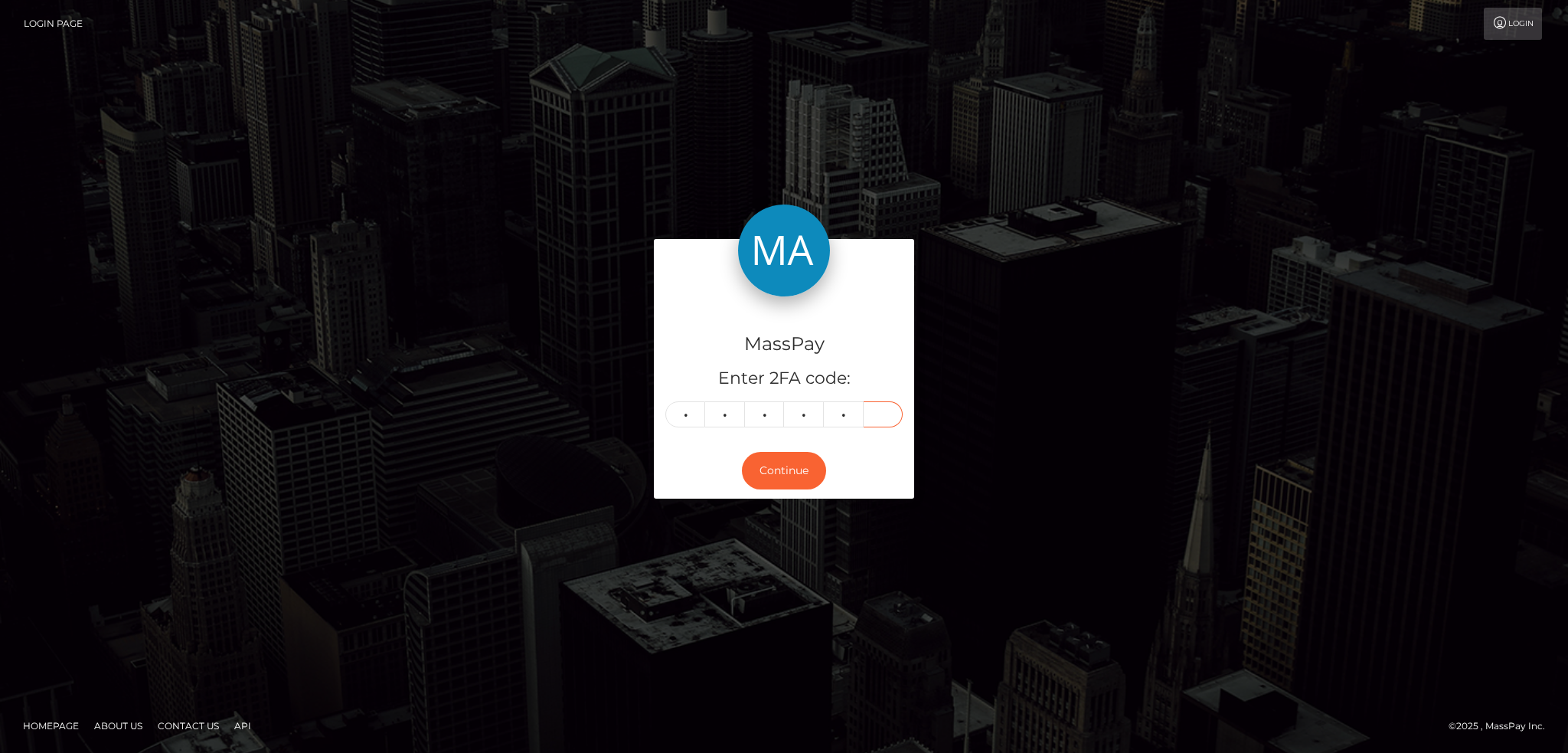
type input "3"
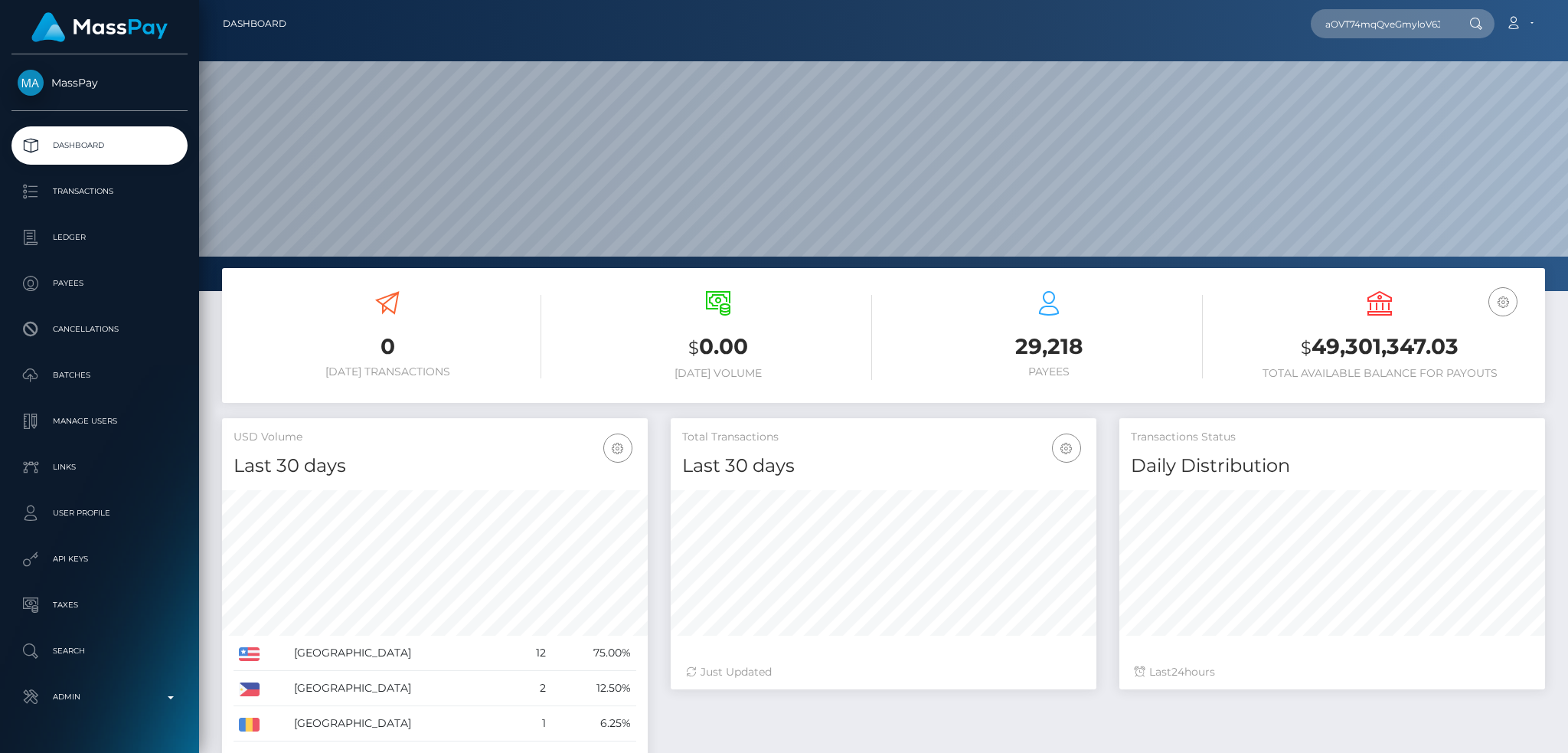
scroll to position [272, 425]
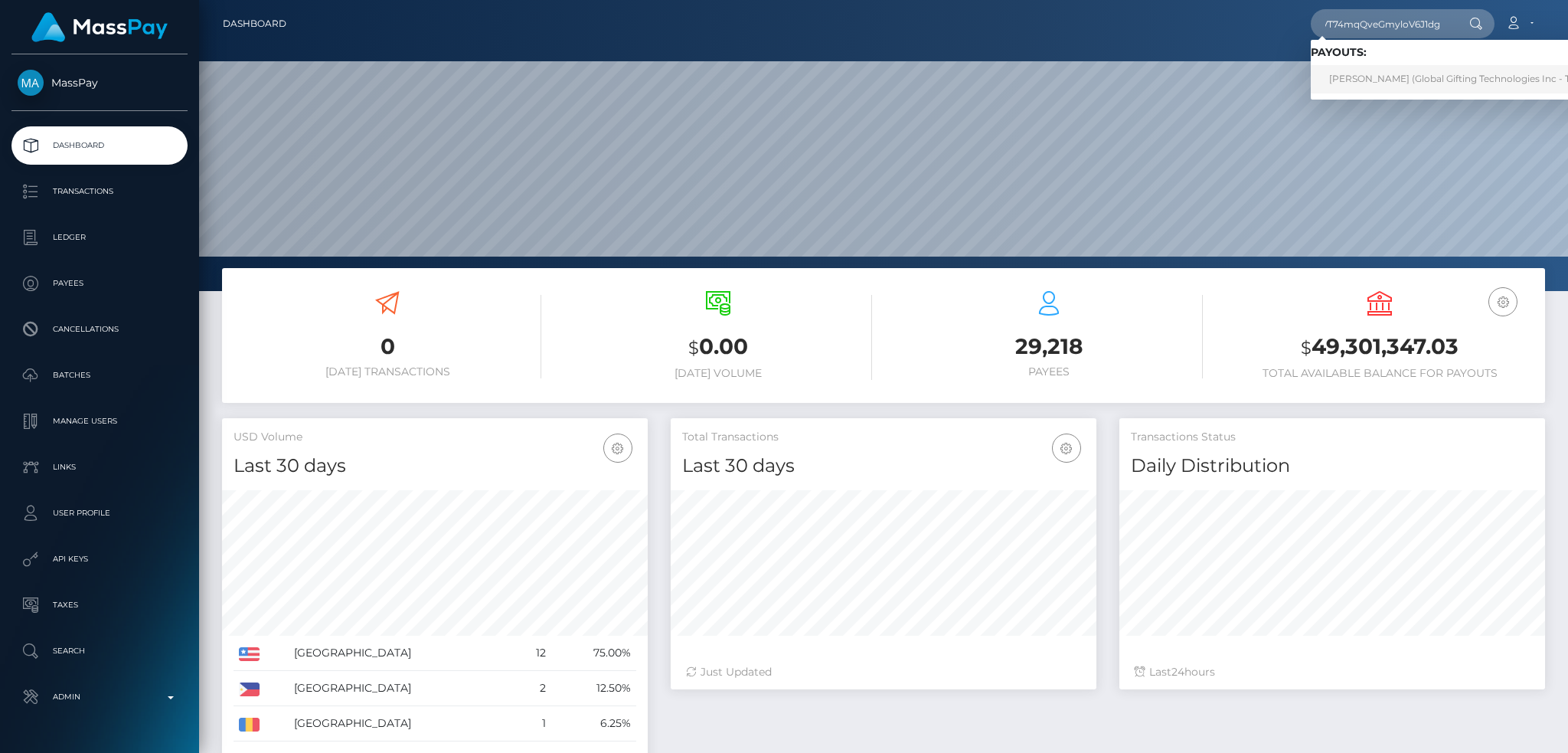
type input "aOVT74mqQveGmyloV6J1dg"
click at [1377, 83] on link "MASOUD SHOKRI (Global Gifting Technologies Inc - Throne)" at bounding box center [1465, 79] width 309 height 28
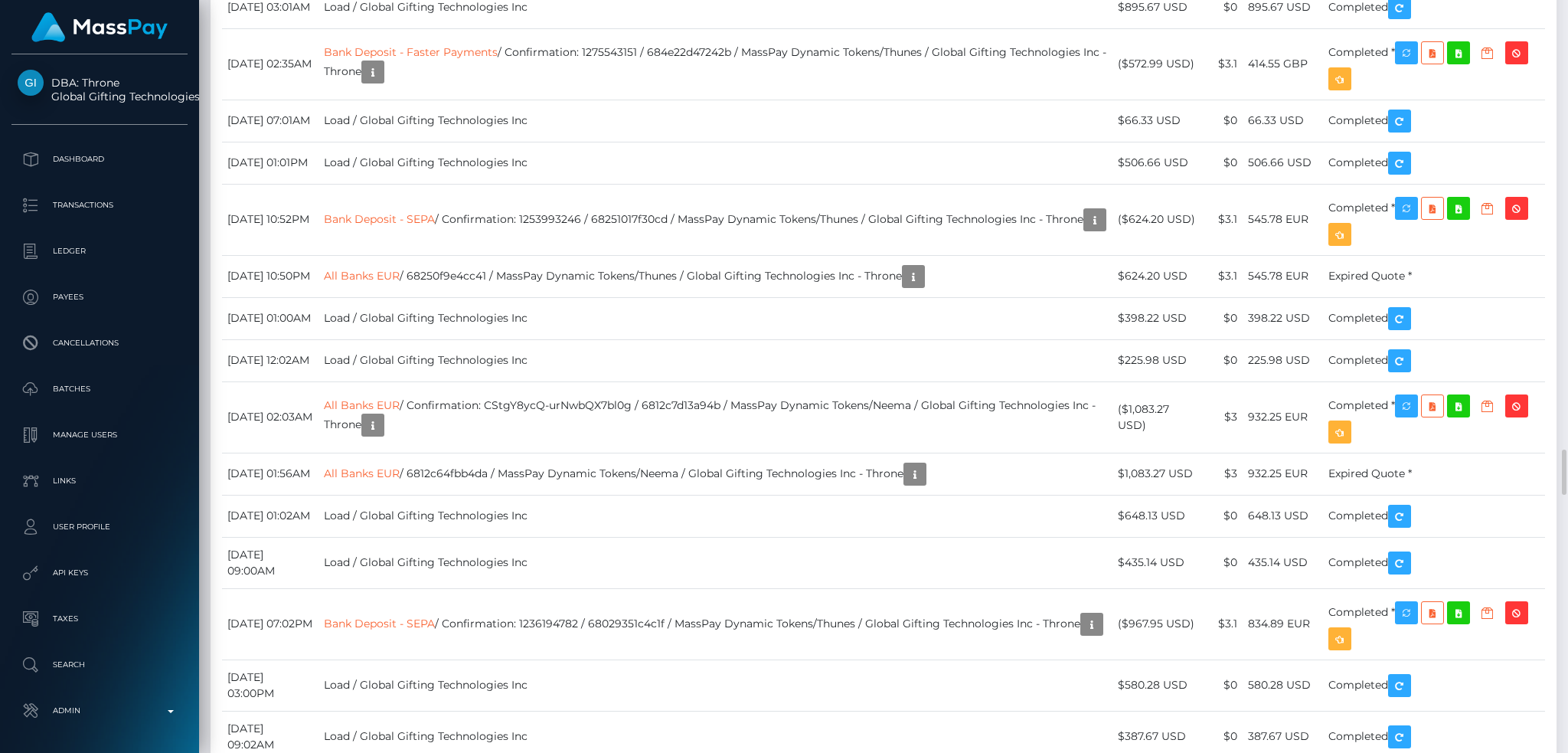
scroll to position [7656, 0]
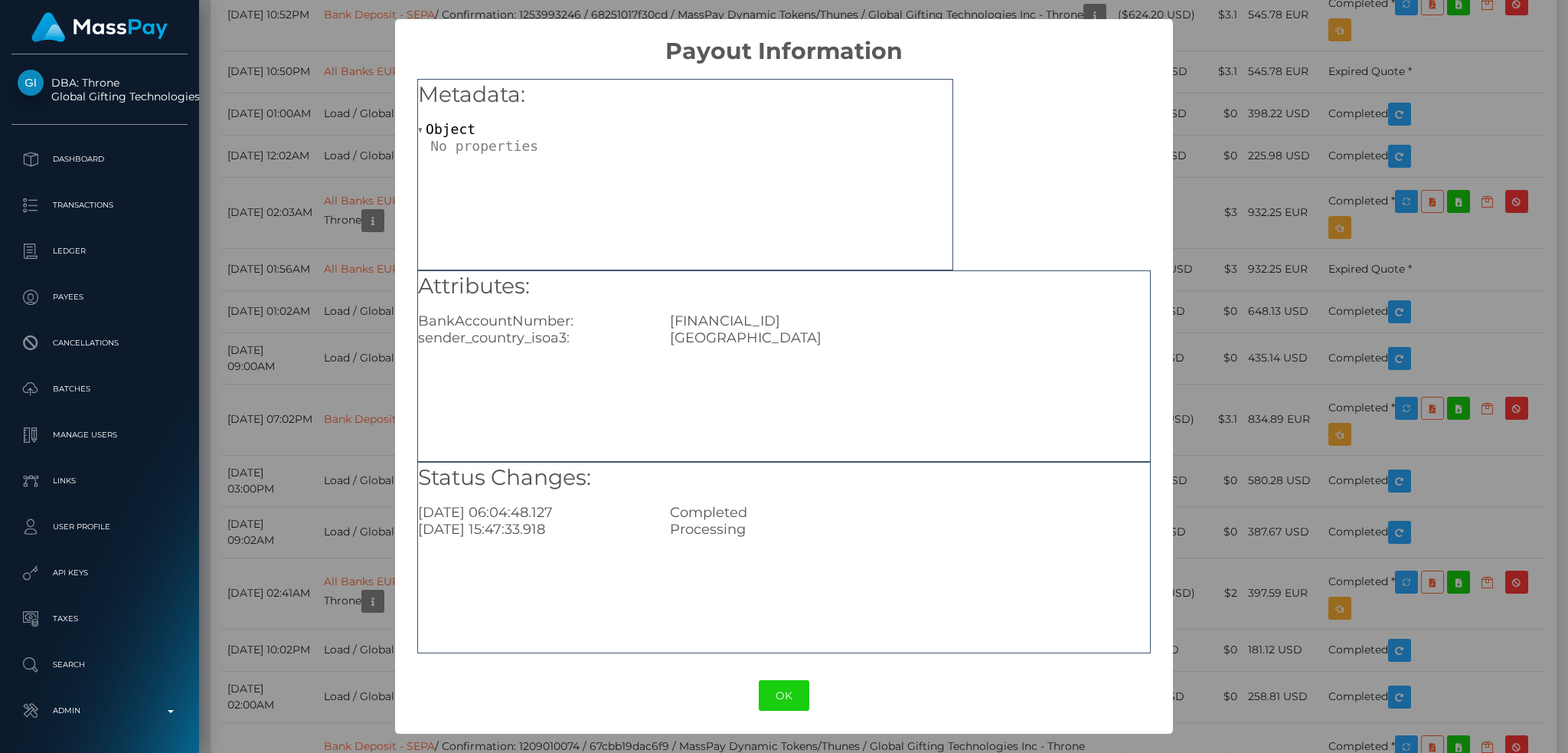
click at [742, 317] on div "GB90HLFX11107427589268" at bounding box center [910, 320] width 503 height 17
copy div "GB90HLFX11107427589268"
click at [331, 233] on div "× Payout Information Metadata: Object Attributes: BankAccountNumber: GB90HLFX11…" at bounding box center [784, 376] width 1568 height 753
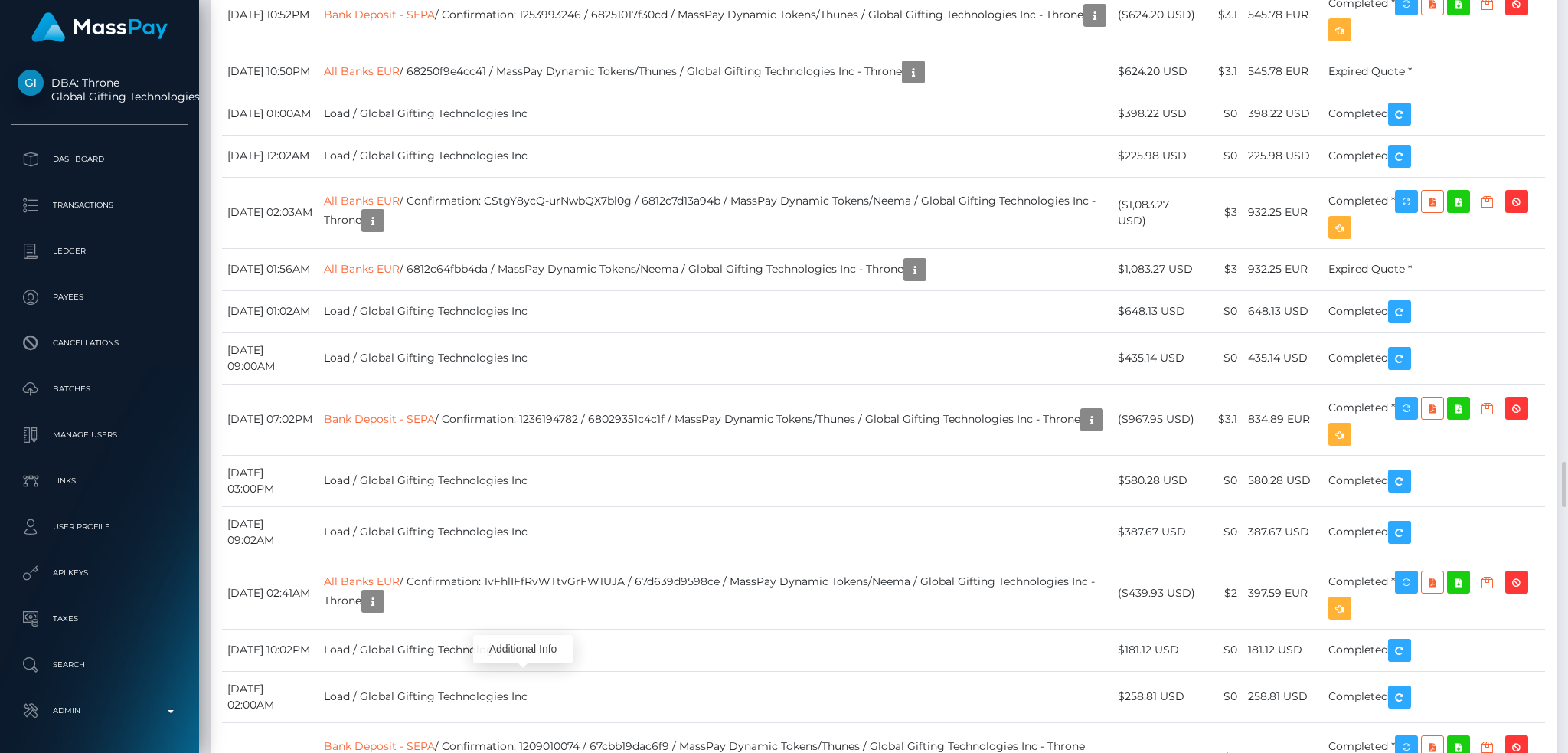
copy td "aOVT74mqQveGmyloV6J1dg"
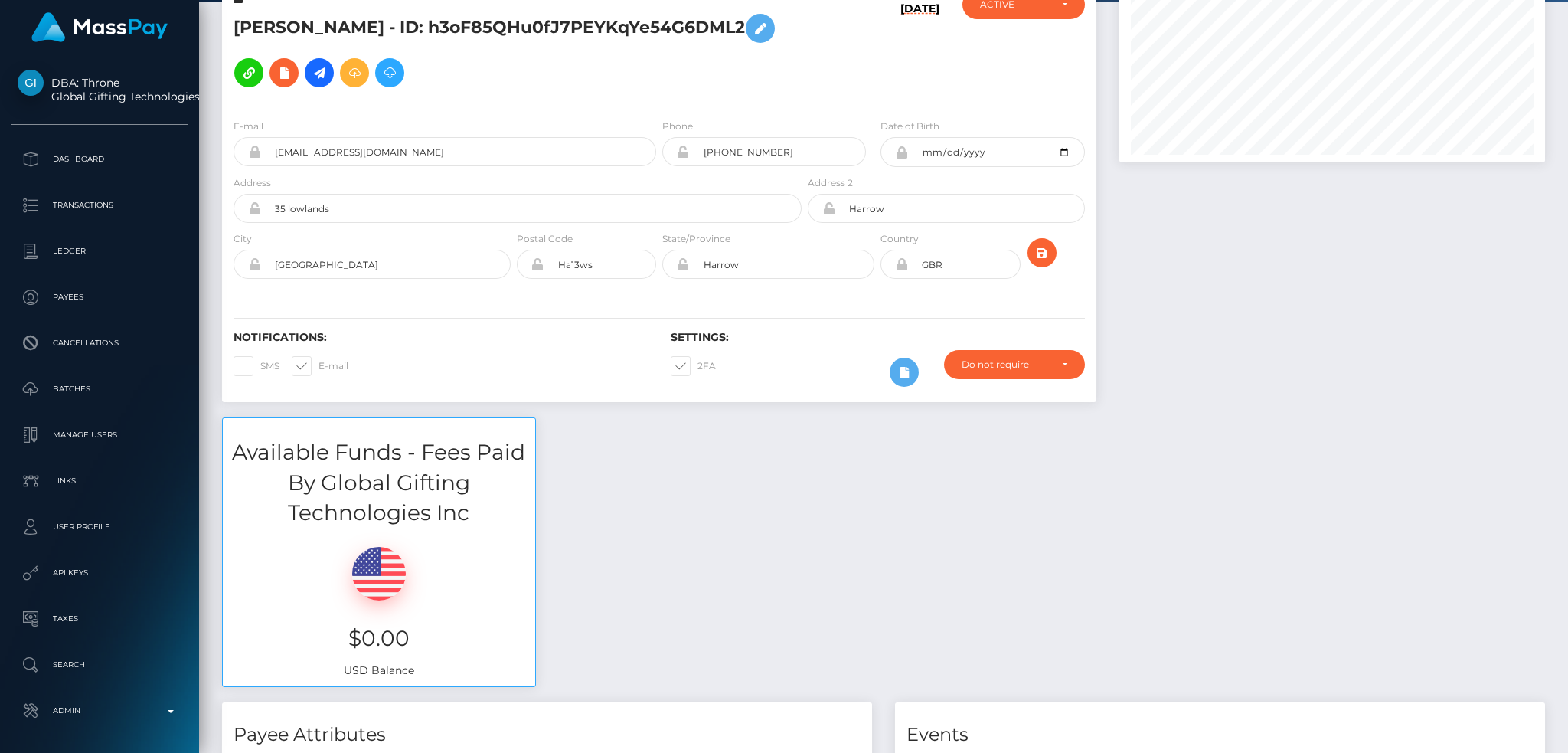
scroll to position [0, 0]
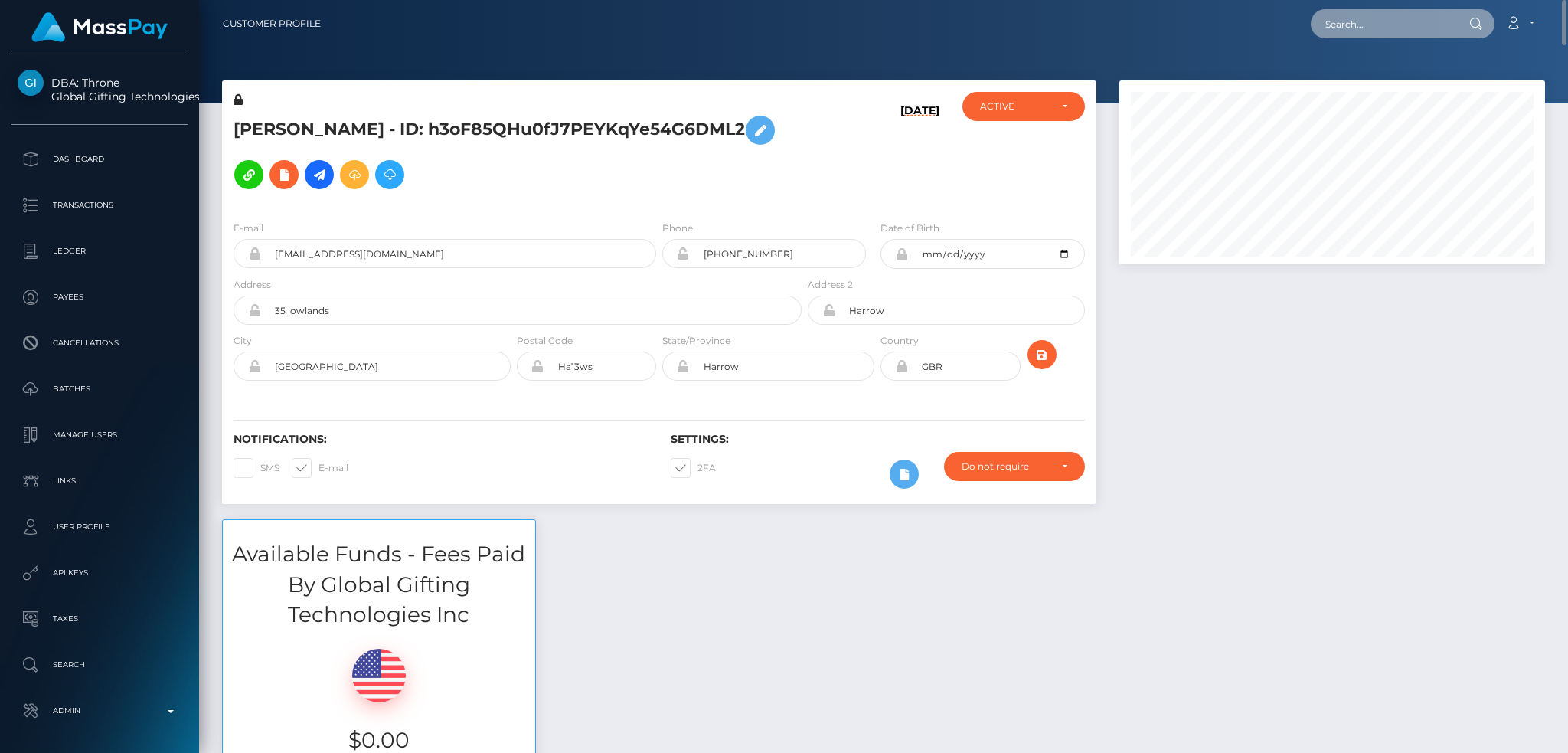
click at [1387, 25] on input "text" at bounding box center [1382, 23] width 144 height 29
paste input "httv1212@gmail.com"
type input "httv1212@gmail.com"
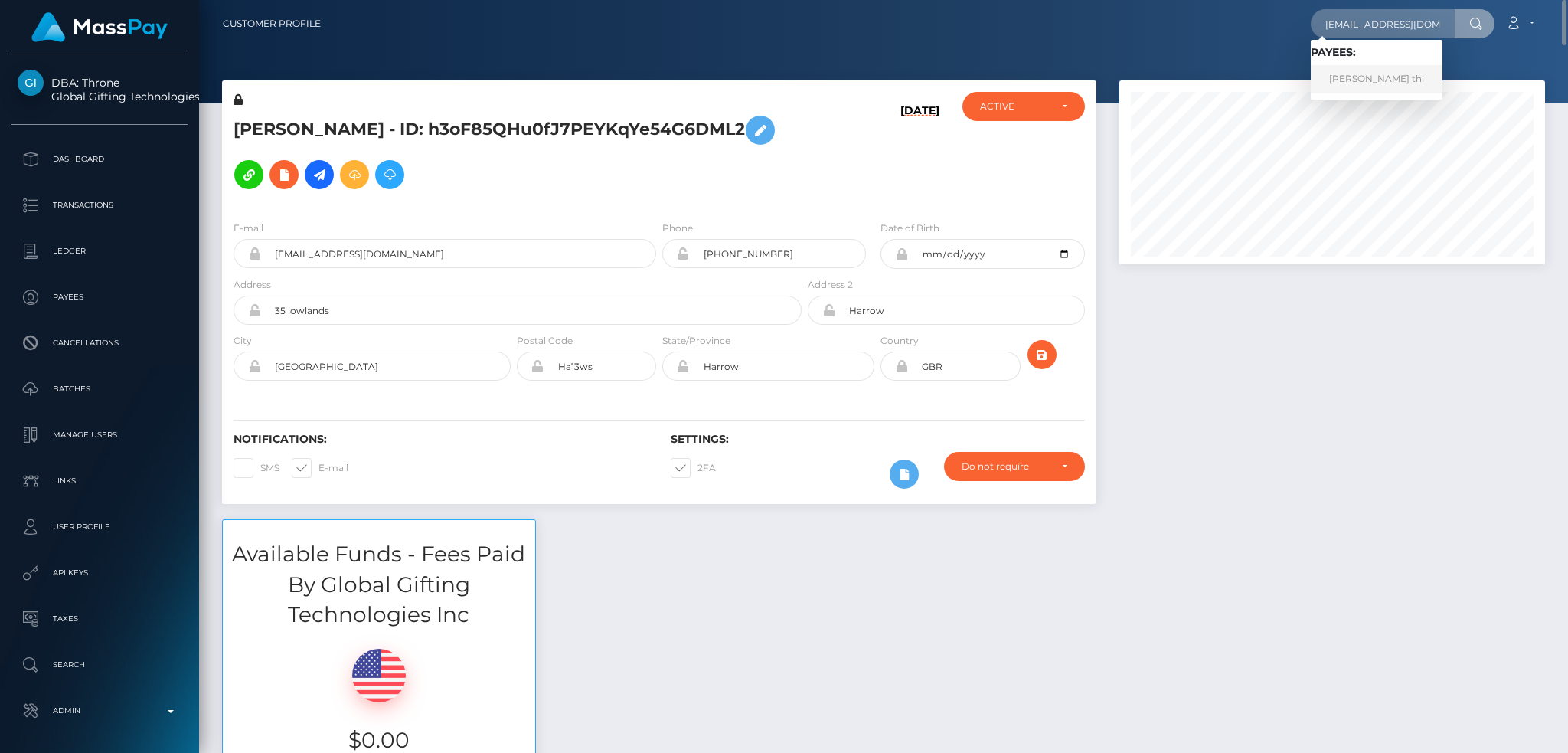
click at [1344, 79] on link "hoa le thi" at bounding box center [1377, 79] width 132 height 28
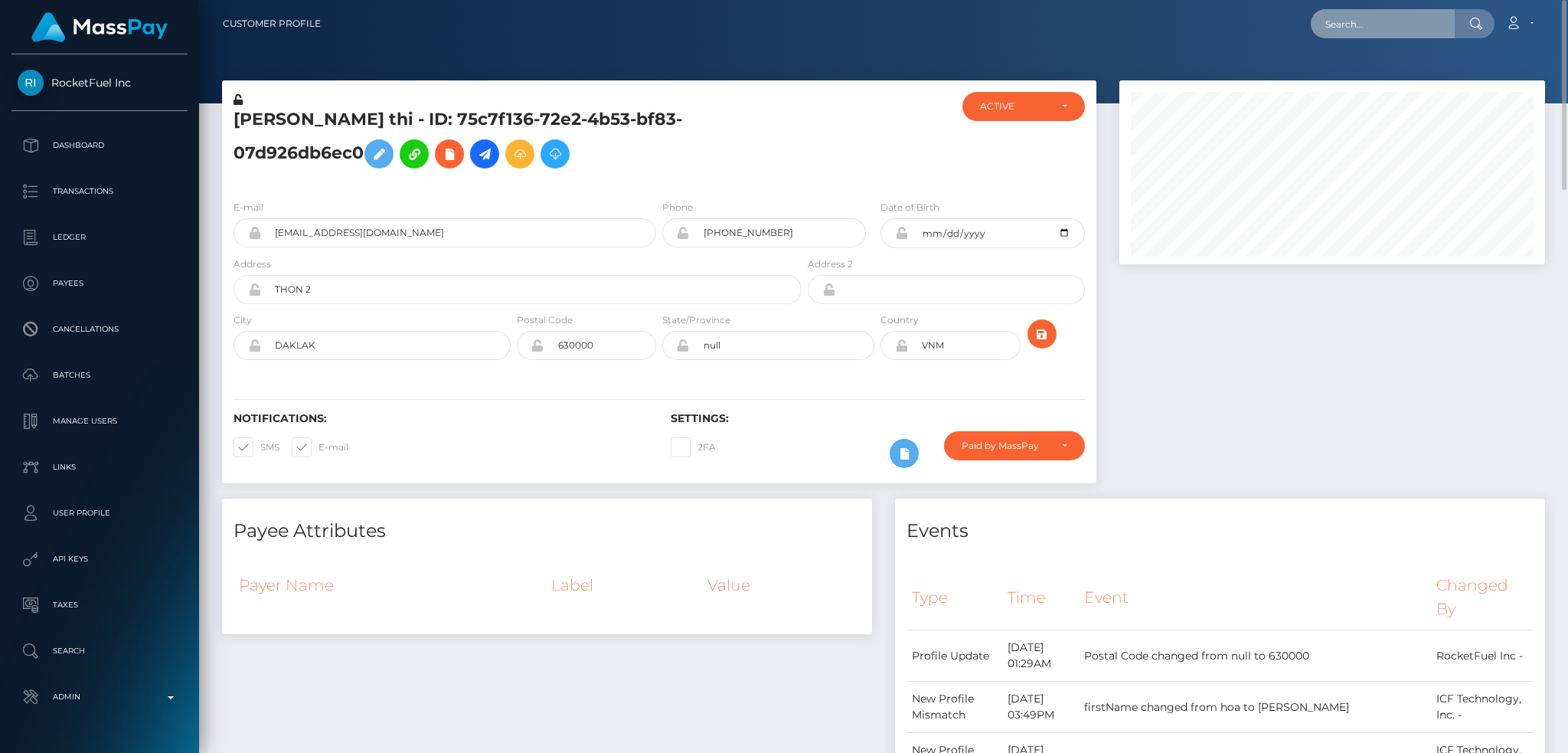
click at [1377, 25] on input "text" at bounding box center [1382, 23] width 144 height 29
paste input "minnymin467@gmail.com"
type input "minnymin467@gmail.com"
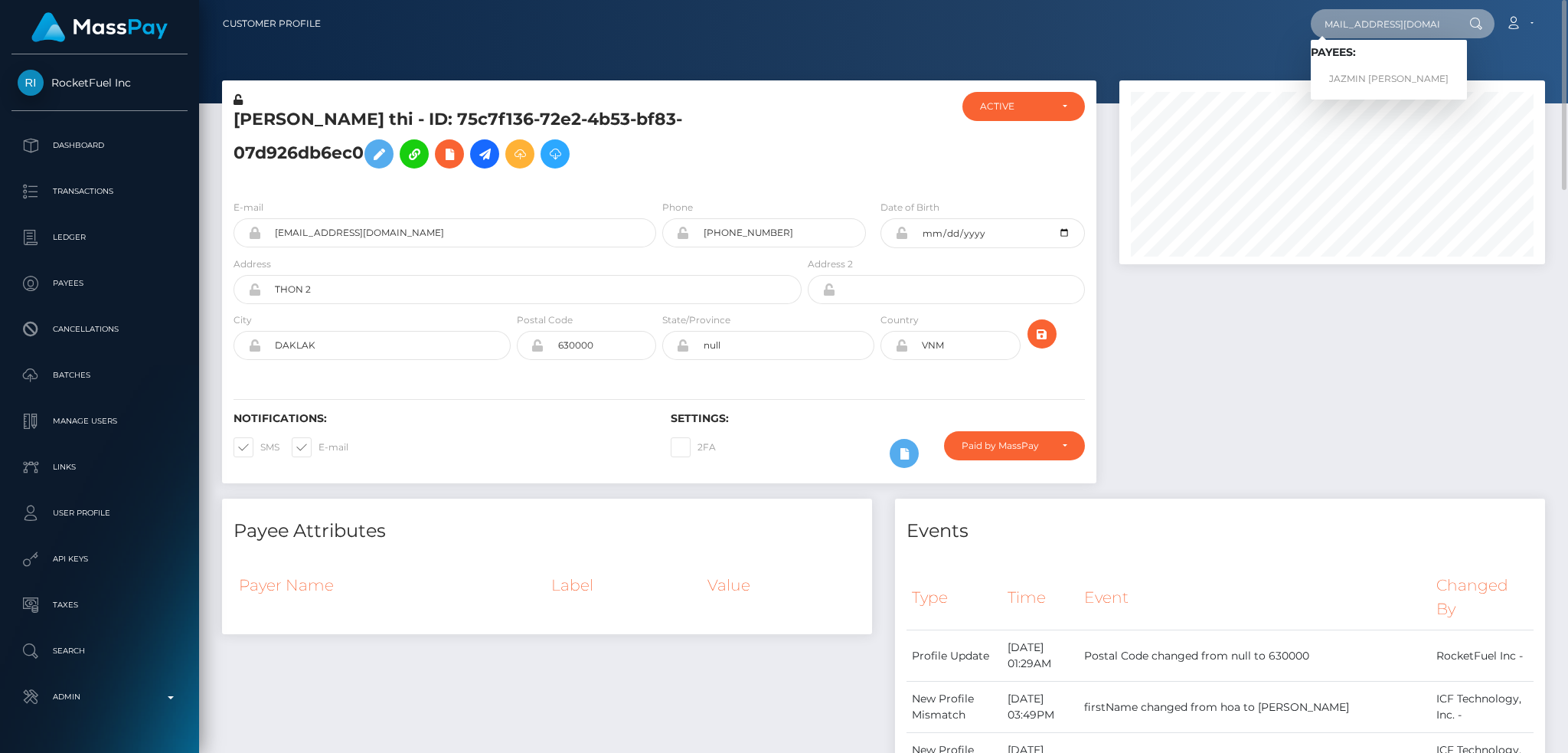
scroll to position [0, 0]
click at [1375, 90] on link "JAZMIN DAWNE BOOLCHAND" at bounding box center [1389, 79] width 156 height 28
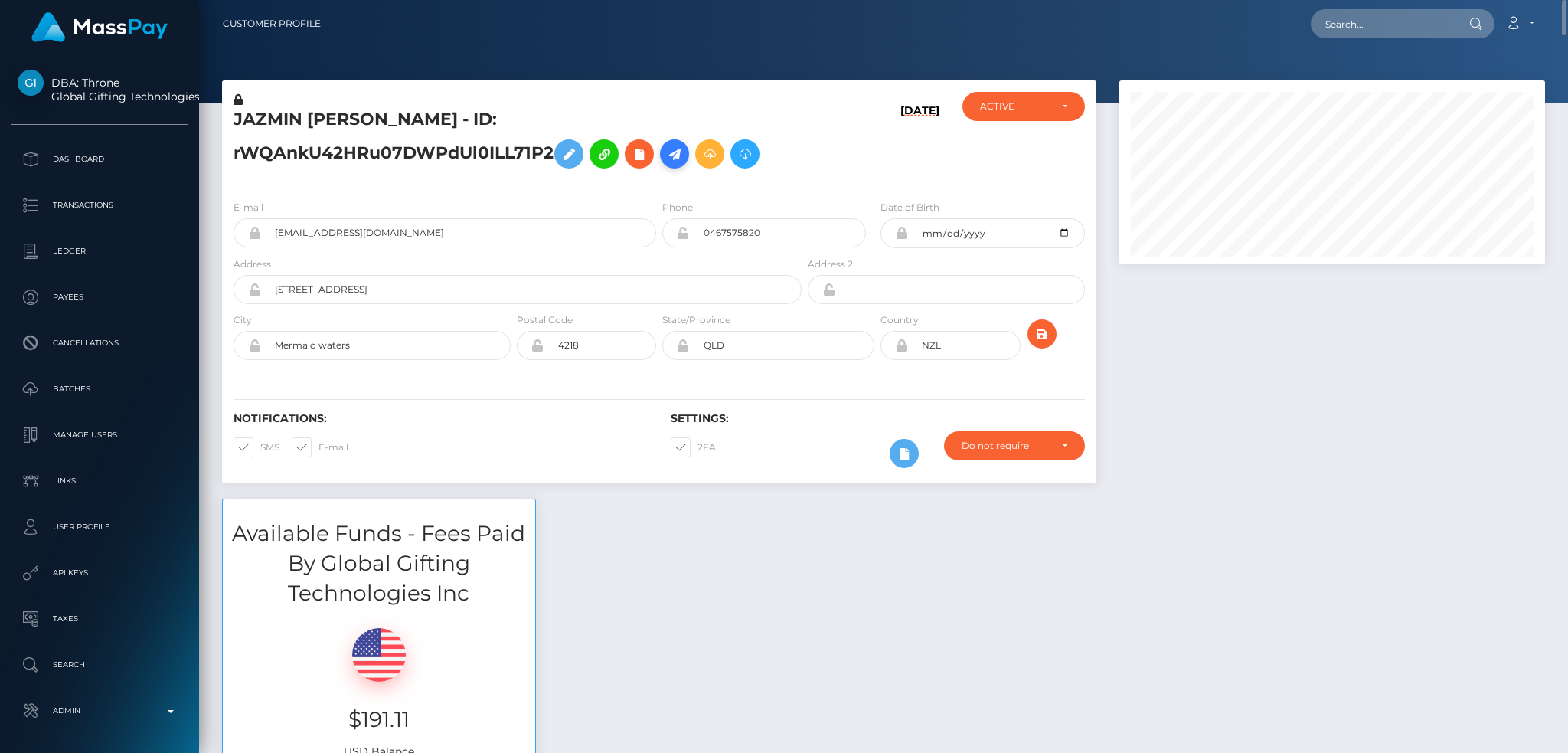
click at [684, 153] on icon at bounding box center [674, 154] width 19 height 20
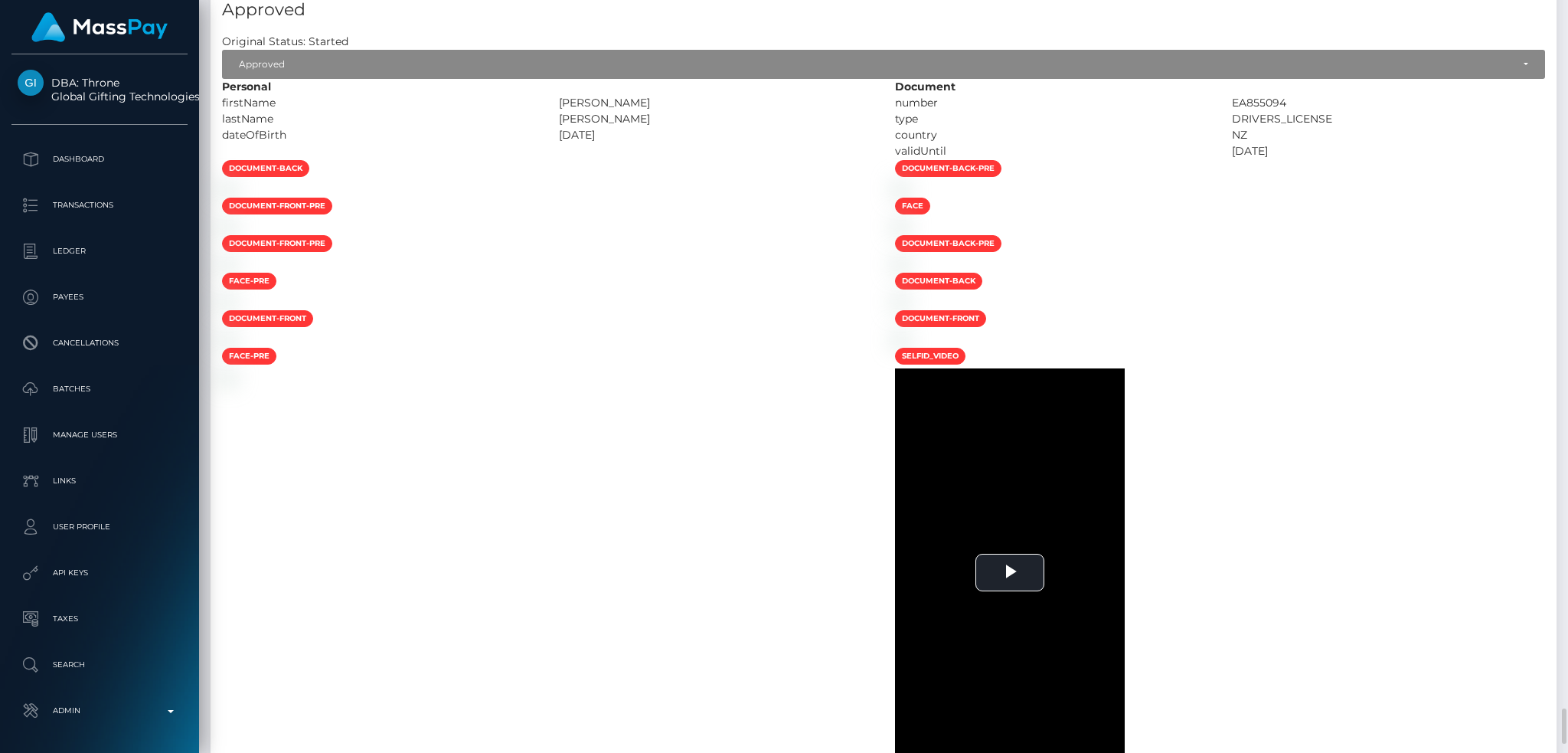
scroll to position [2041, 0]
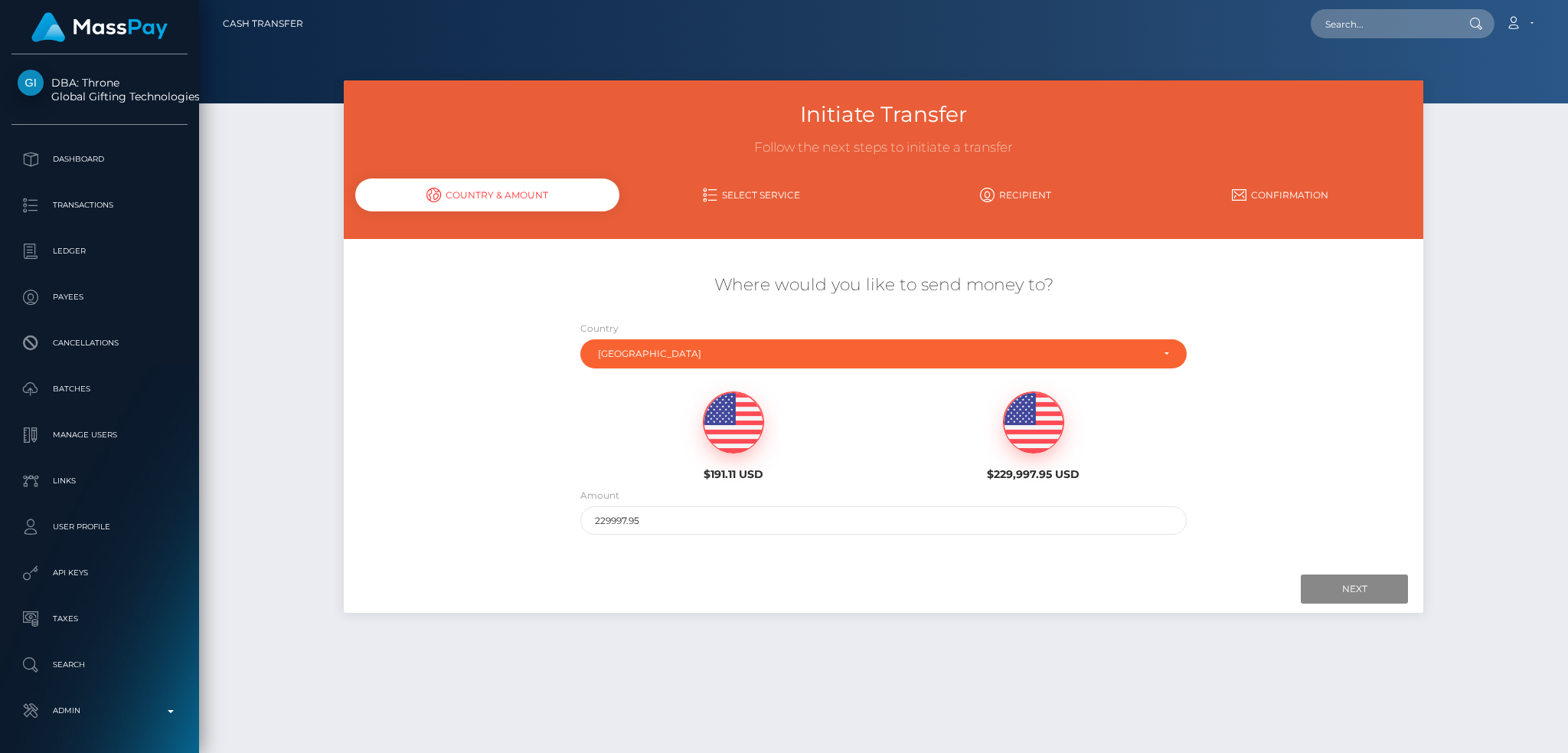
click at [739, 424] on img at bounding box center [733, 422] width 60 height 62
type input "191.11"
click at [1320, 591] on input "Next" at bounding box center [1355, 589] width 107 height 29
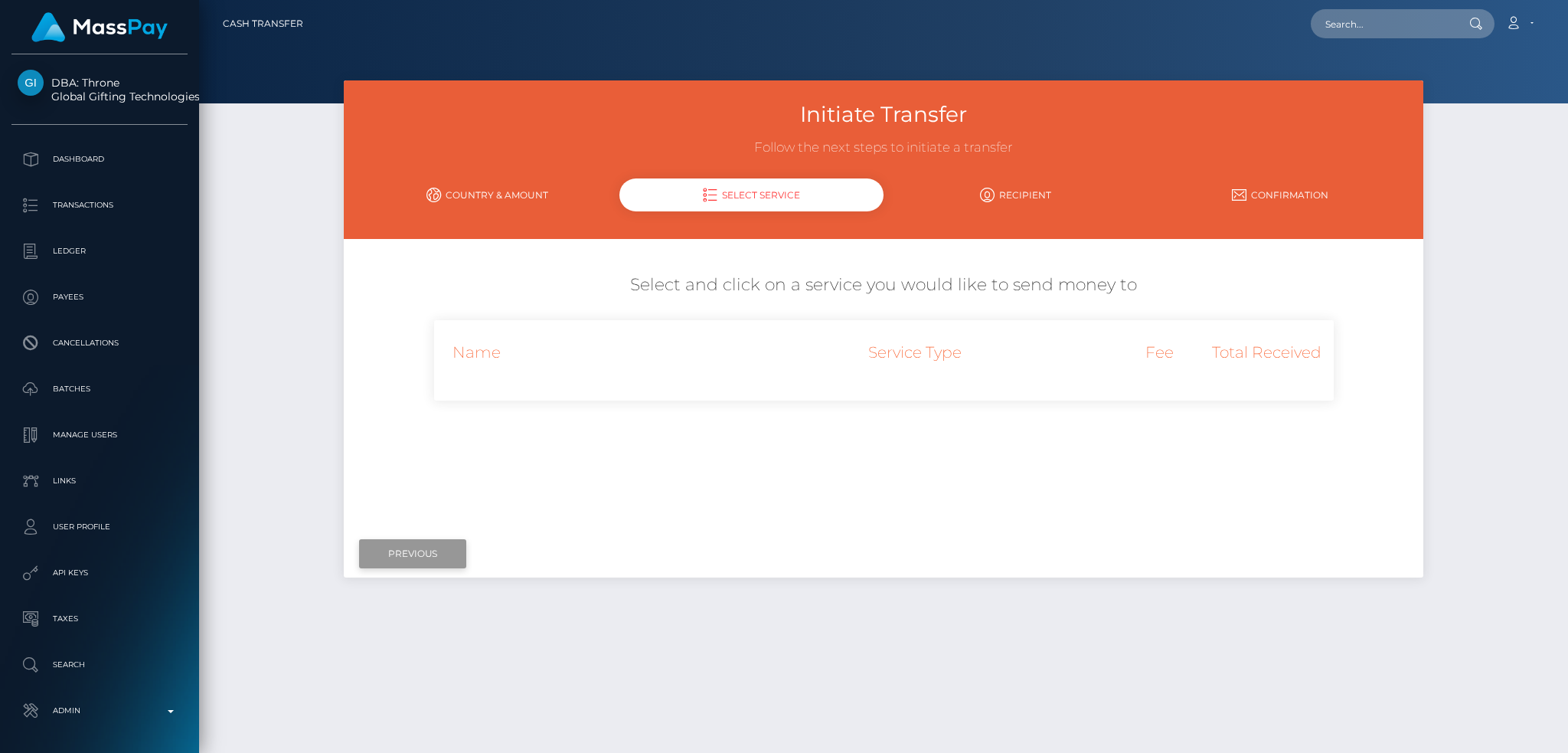
click at [432, 547] on input "Previous" at bounding box center [413, 554] width 107 height 29
